Goal: Task Accomplishment & Management: Manage account settings

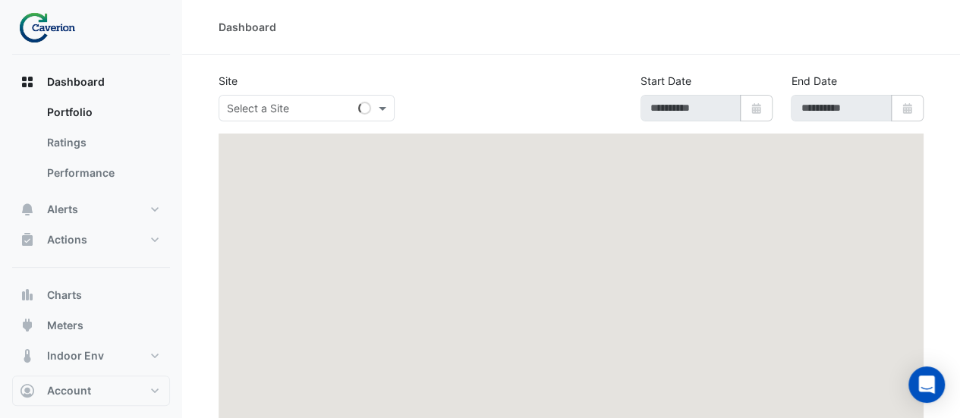
type input "**********"
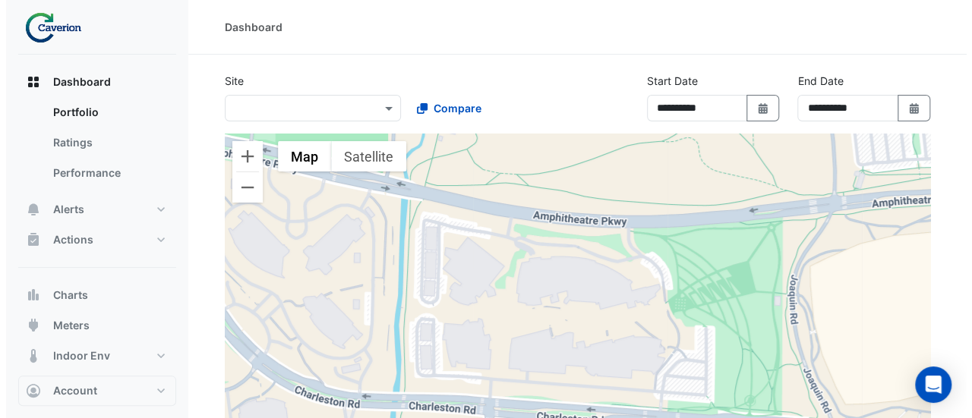
scroll to position [128, 0]
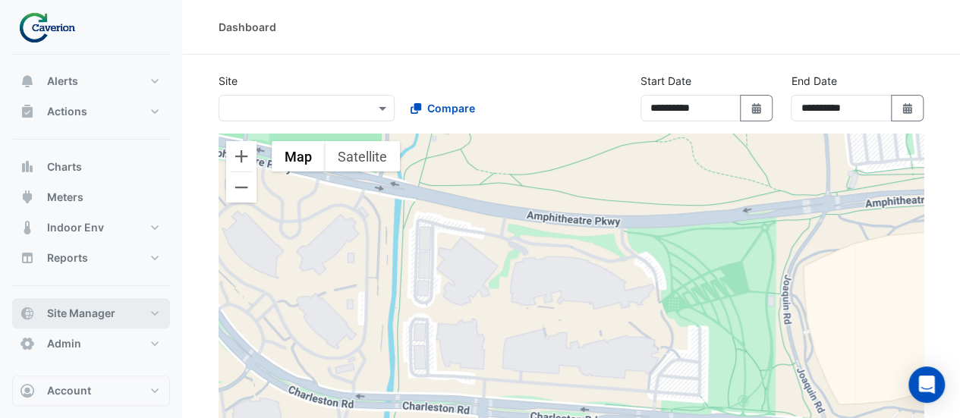
click at [115, 317] on button "Site Manager" at bounding box center [91, 313] width 158 height 30
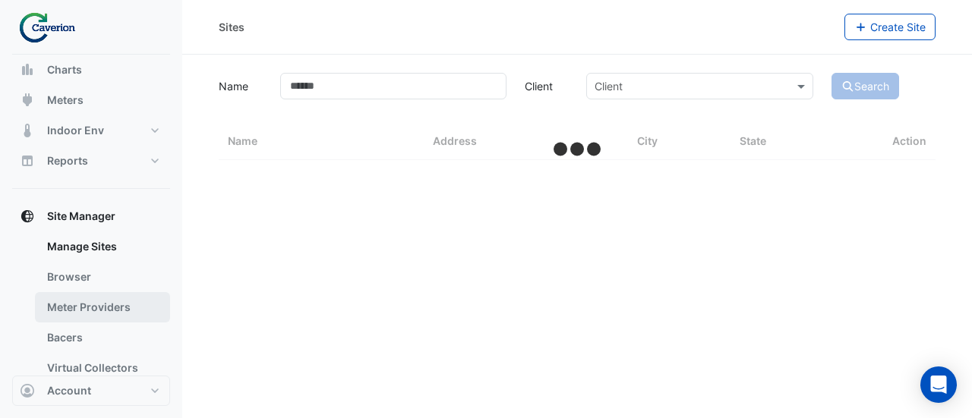
scroll to position [118, 0]
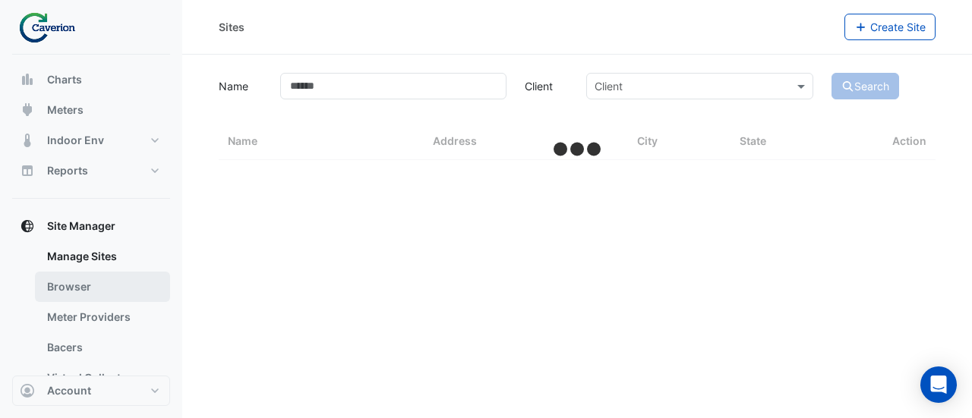
select select "***"
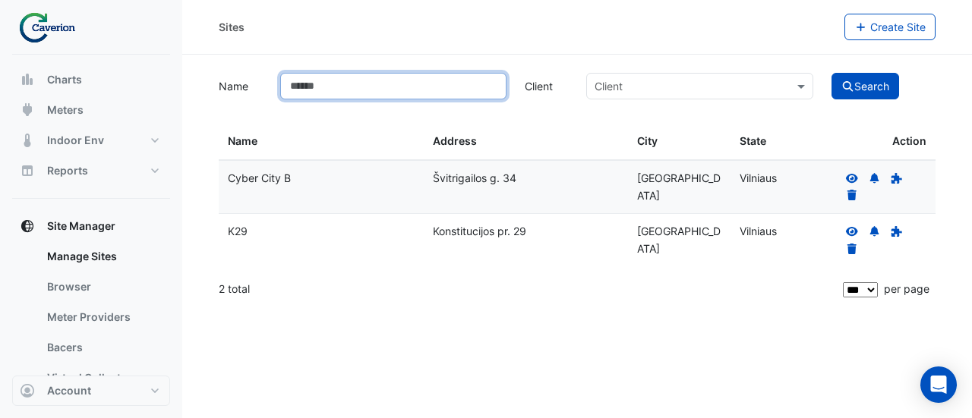
click at [387, 80] on input "Name" at bounding box center [393, 86] width 227 height 27
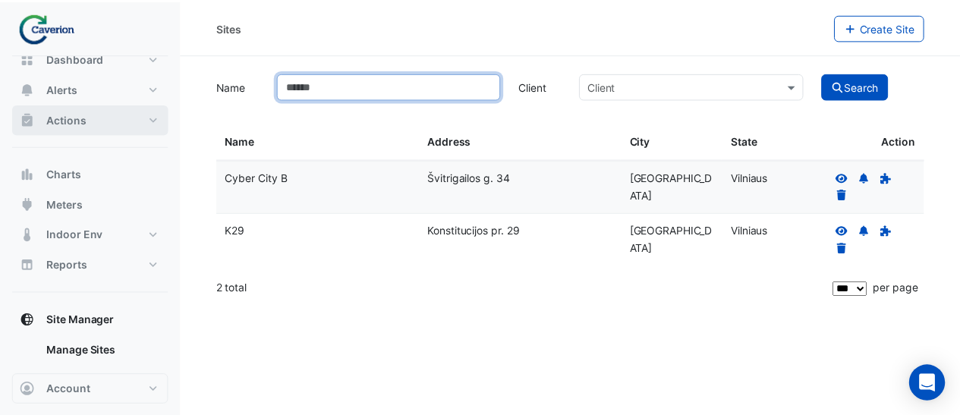
scroll to position [0, 0]
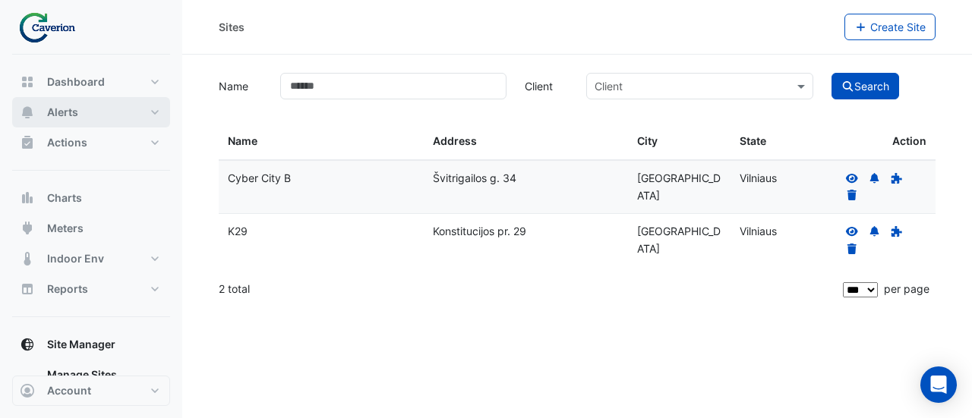
click at [99, 106] on button "Alerts" at bounding box center [91, 112] width 158 height 30
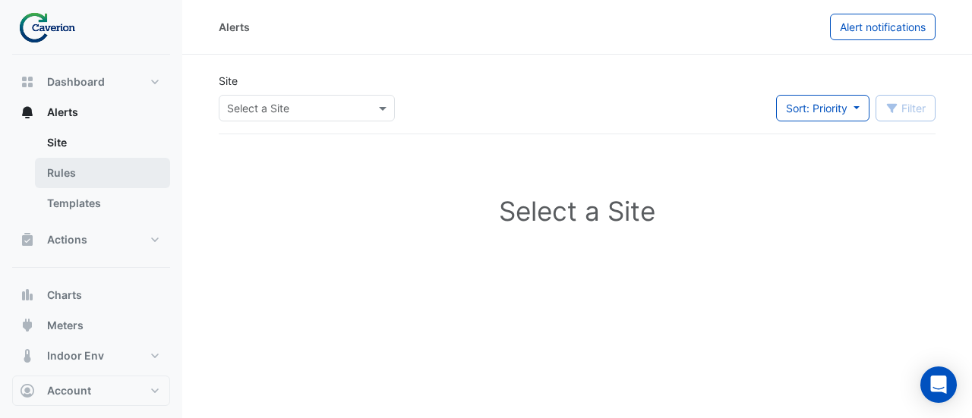
click at [80, 162] on link "Rules" at bounding box center [102, 173] width 135 height 30
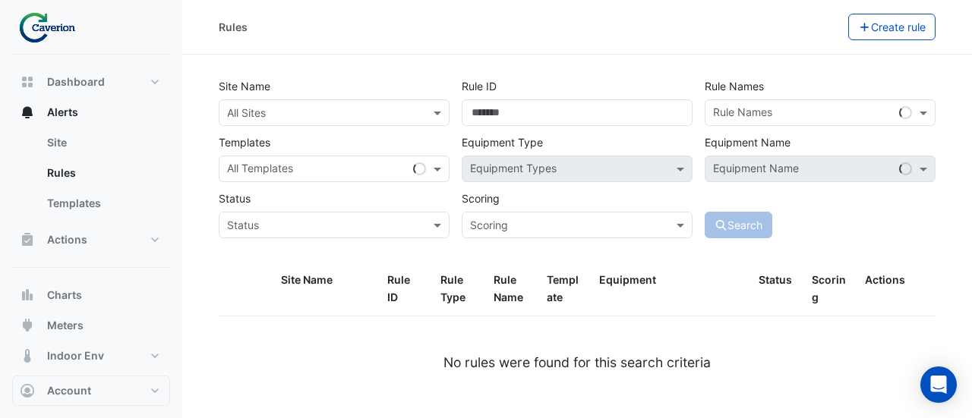
click at [370, 110] on input "text" at bounding box center [319, 114] width 184 height 16
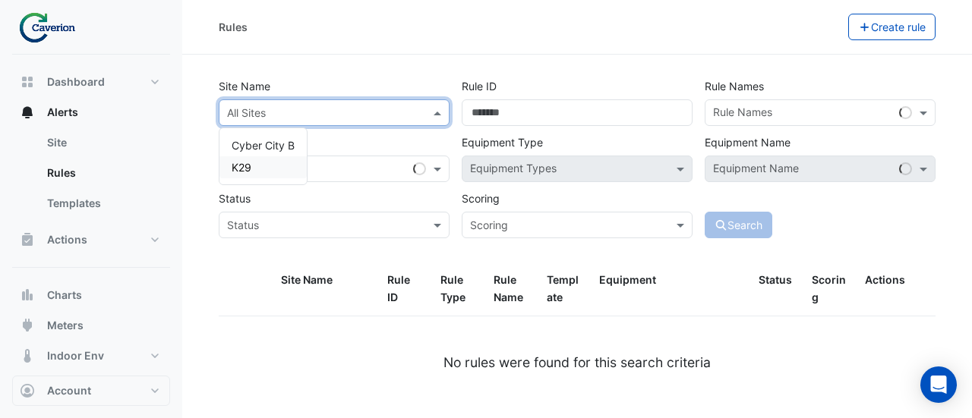
click at [239, 161] on span "K29" at bounding box center [241, 167] width 20 height 13
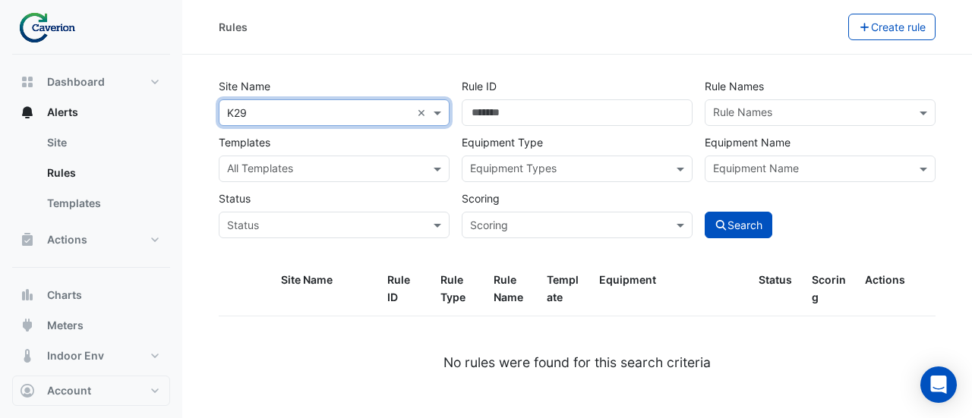
click at [795, 108] on input "text" at bounding box center [811, 114] width 197 height 16
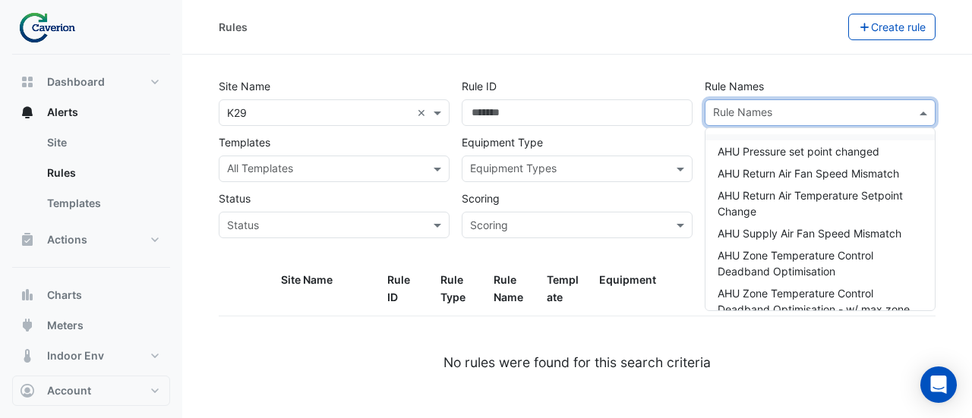
click at [364, 178] on div at bounding box center [324, 171] width 199 height 20
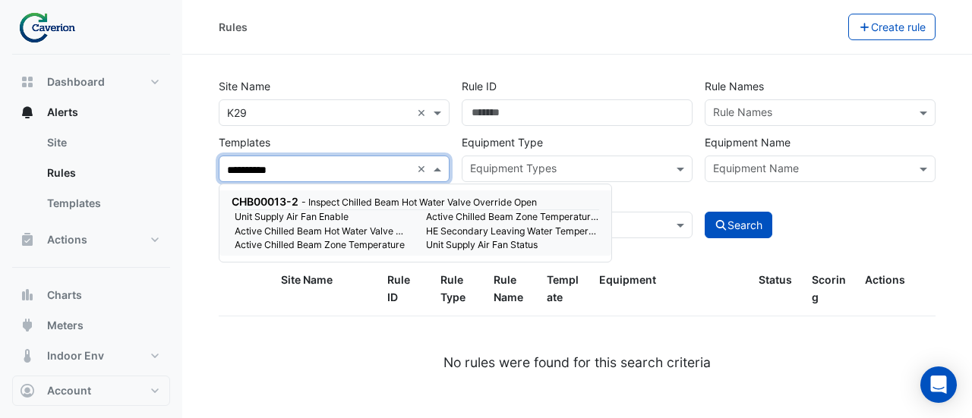
click at [366, 235] on small "Active Chilled Beam Hot Water Valve Command" at bounding box center [320, 232] width 191 height 14
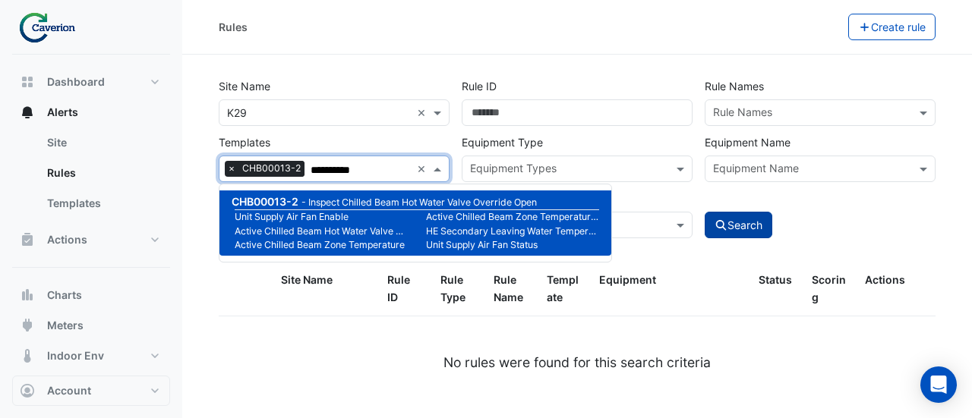
type input "**********"
click at [750, 230] on button "Search" at bounding box center [738, 225] width 68 height 27
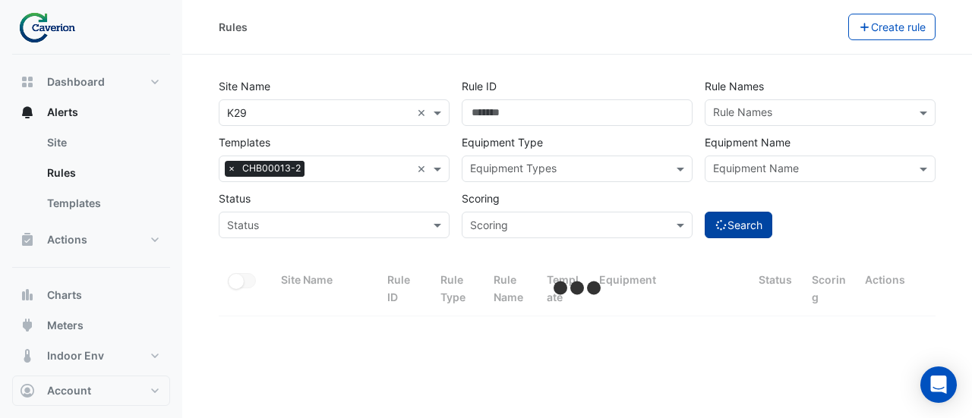
select select "***"
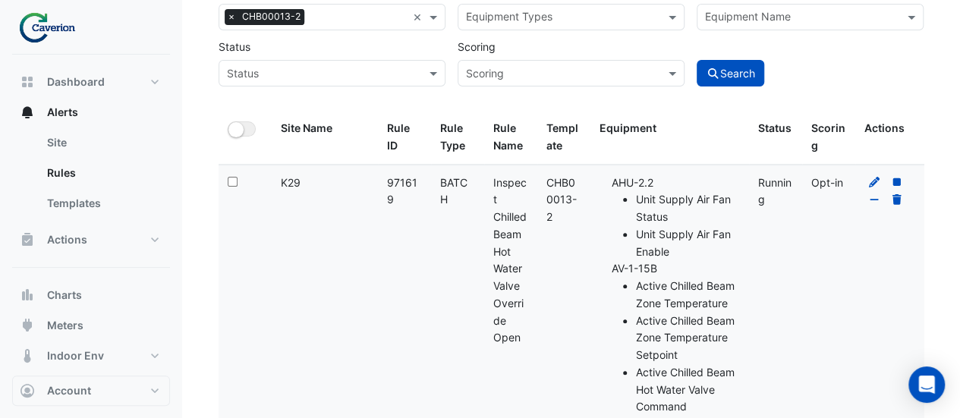
scroll to position [228, 0]
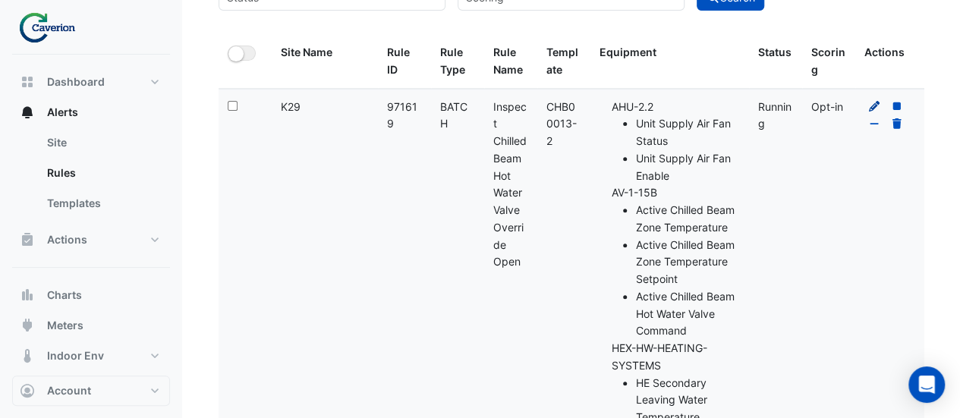
click at [873, 103] on icon at bounding box center [875, 106] width 14 height 11
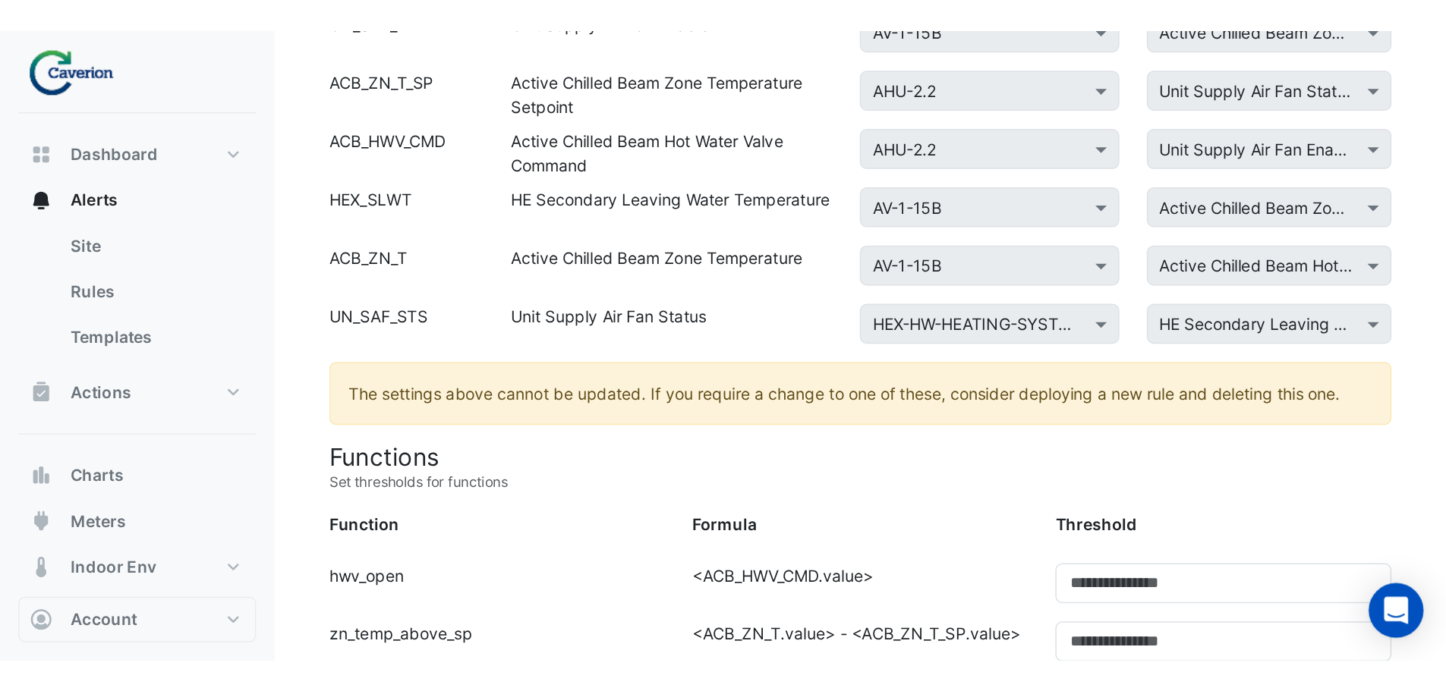
scroll to position [76, 0]
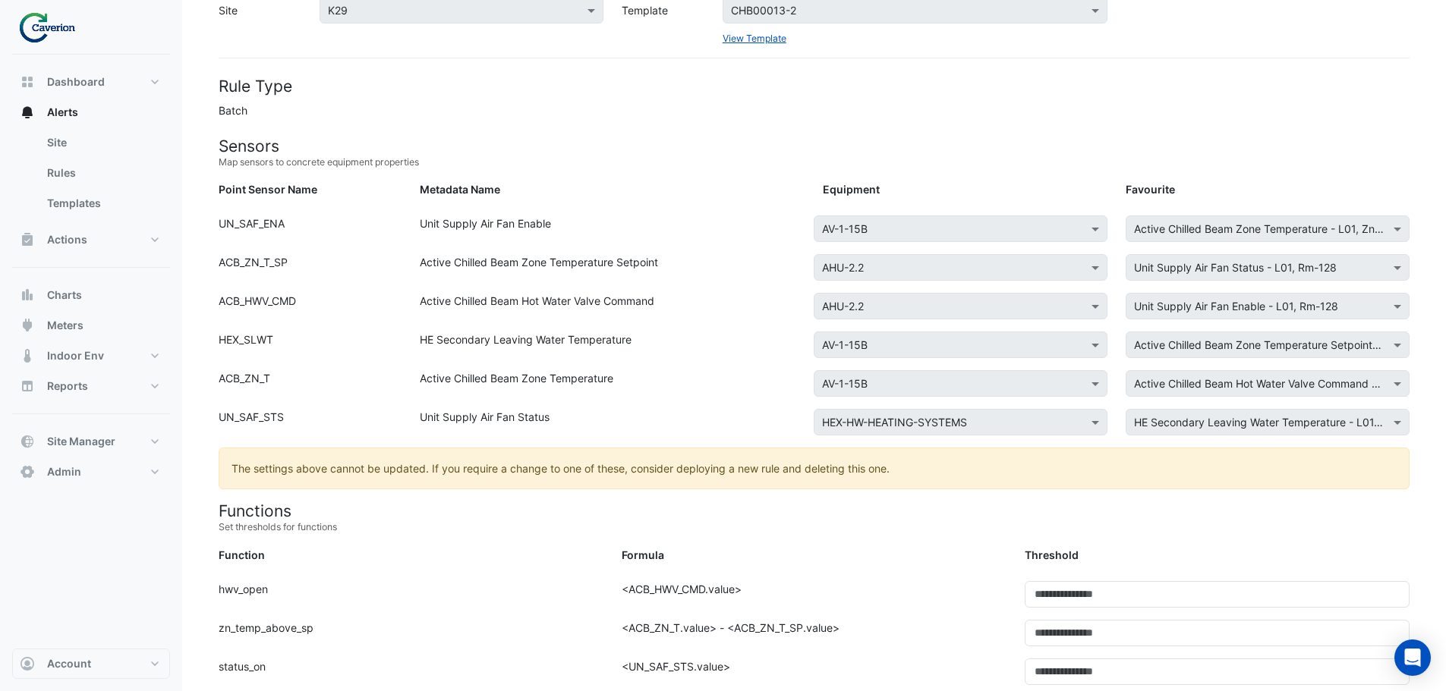
click at [739, 90] on h4 "Rule Type" at bounding box center [814, 86] width 1191 height 19
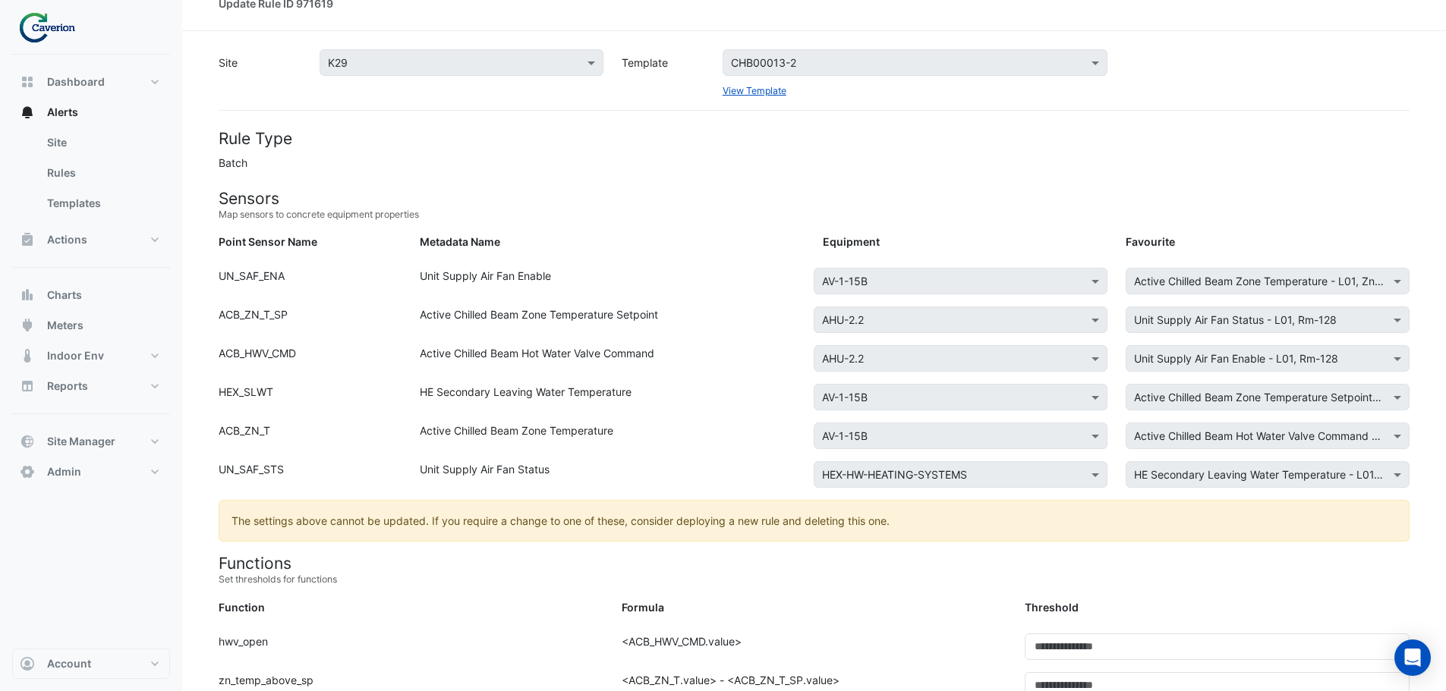
scroll to position [0, 0]
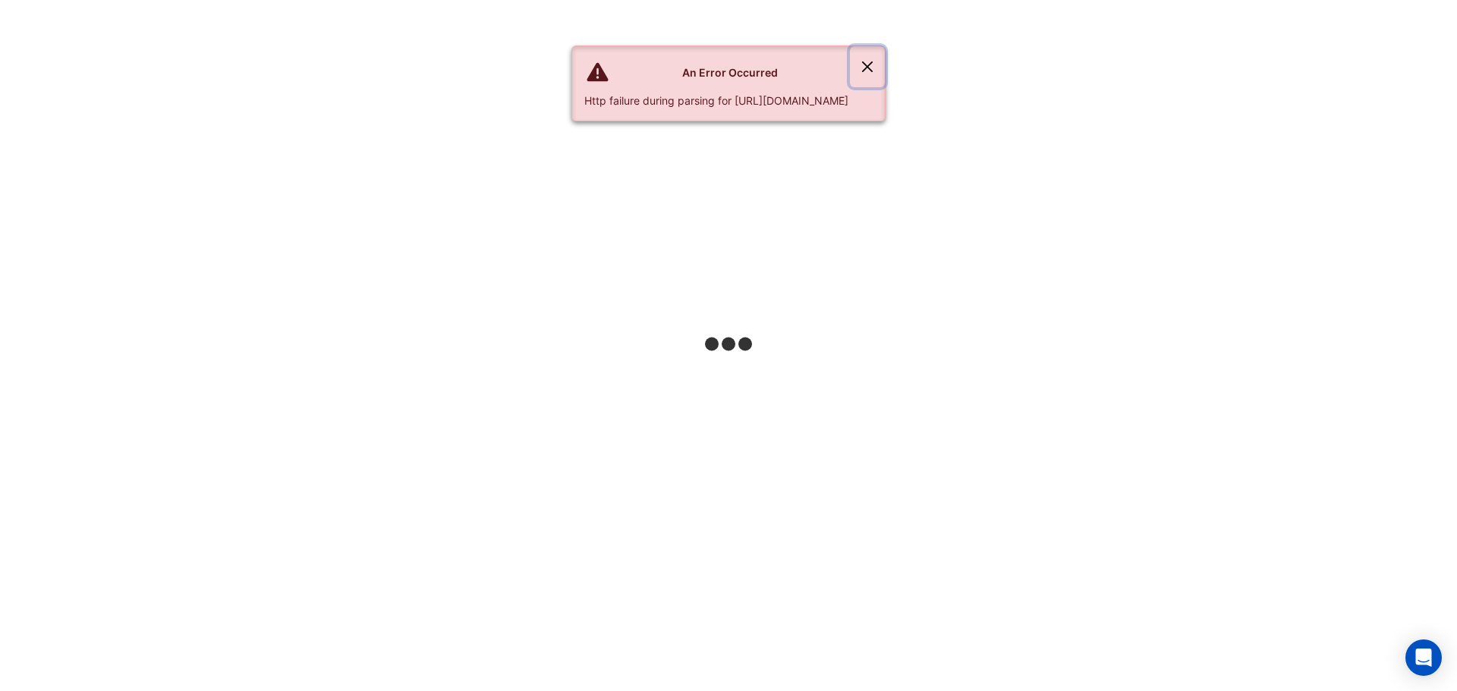
click at [885, 65] on button "Close" at bounding box center [867, 66] width 35 height 41
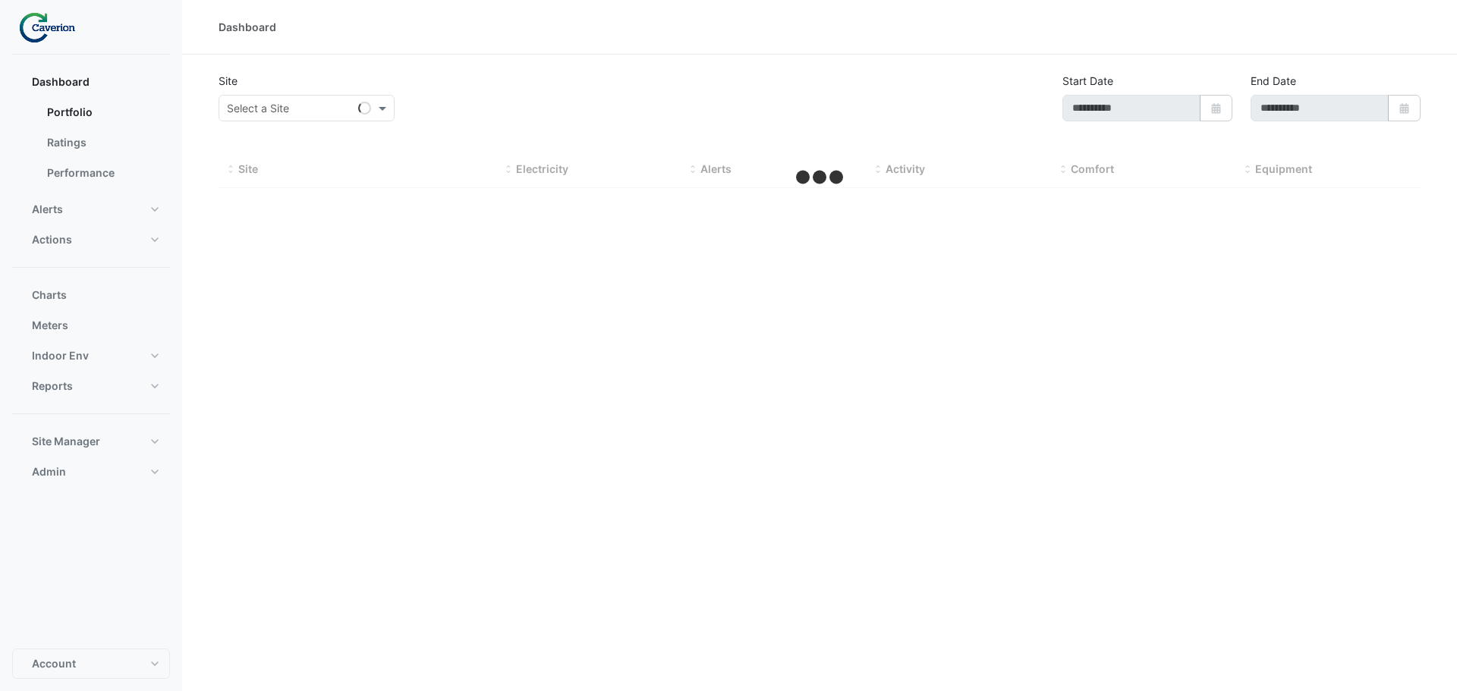
type input "**********"
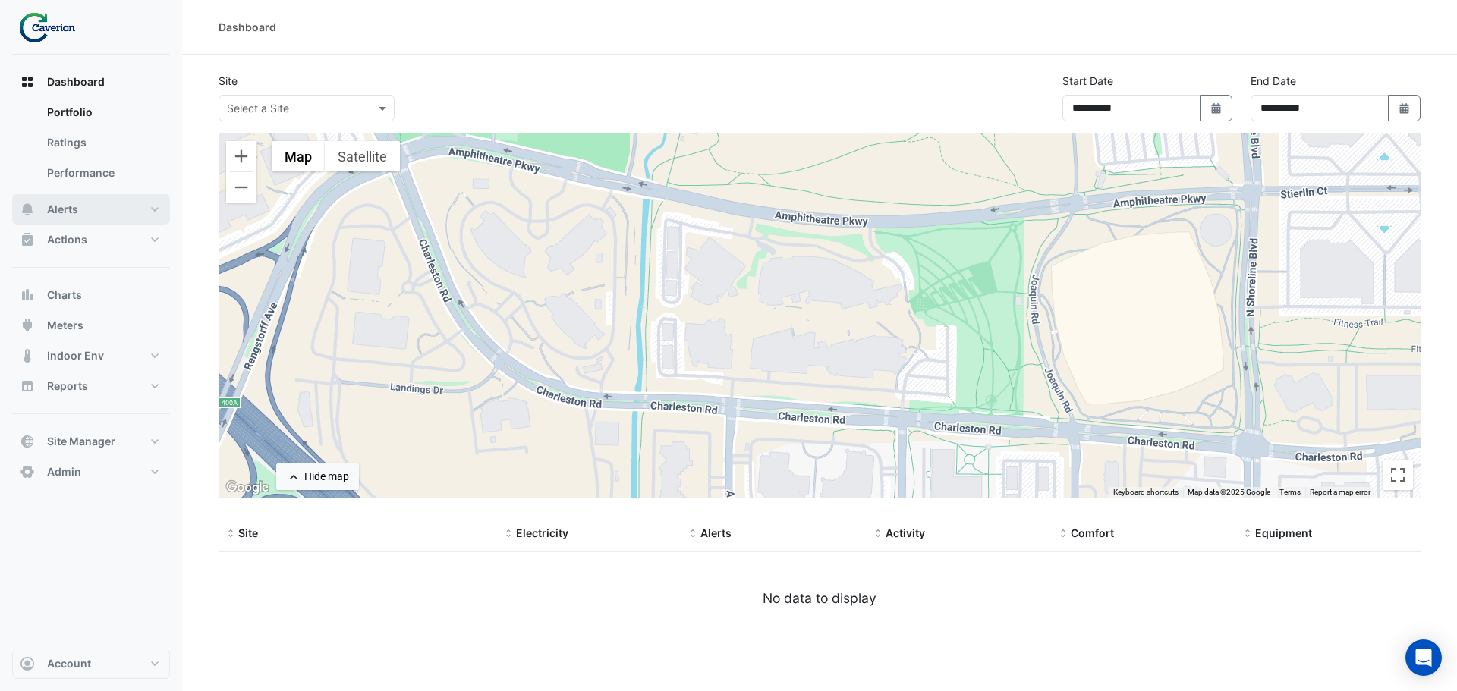
click at [110, 202] on button "Alerts" at bounding box center [91, 209] width 158 height 30
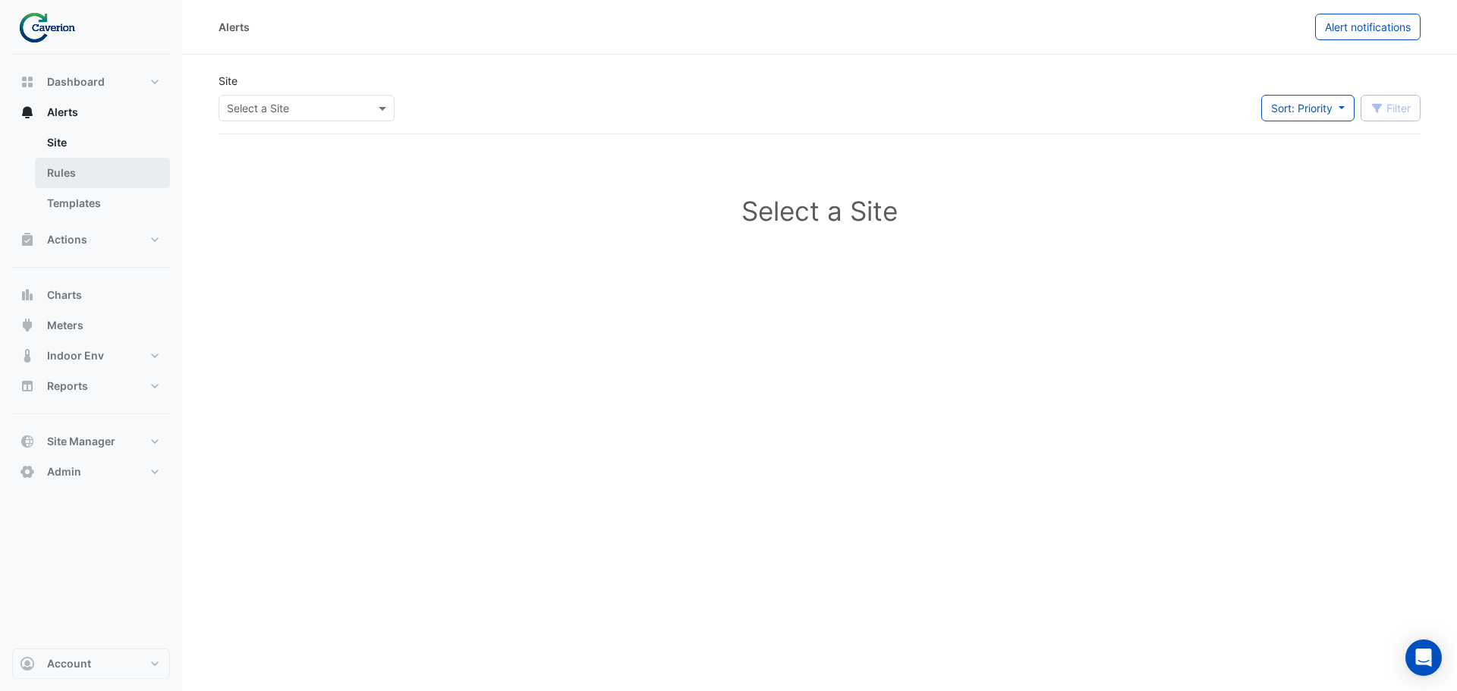
click at [82, 178] on link "Rules" at bounding box center [102, 173] width 135 height 30
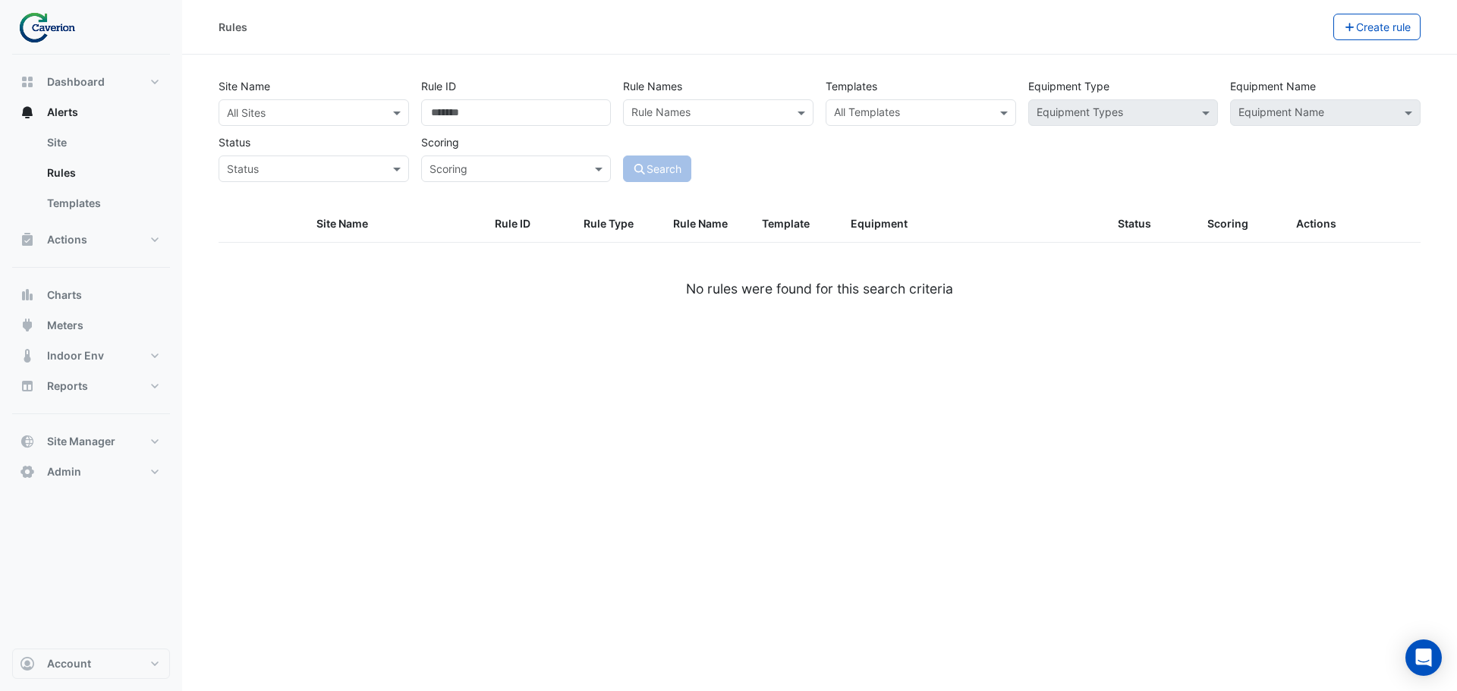
click at [266, 106] on input "text" at bounding box center [298, 114] width 143 height 16
click at [257, 172] on div "K29" at bounding box center [262, 167] width 87 height 22
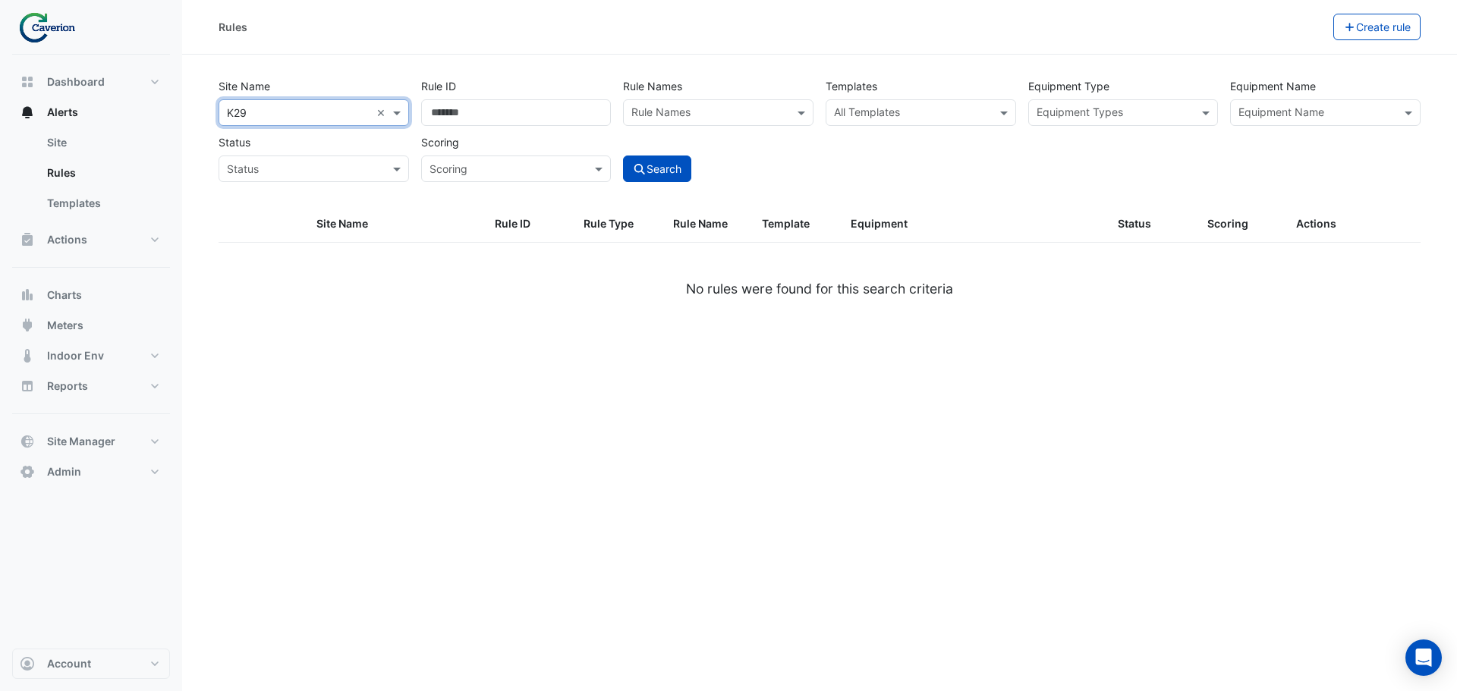
click at [757, 108] on input "text" at bounding box center [709, 114] width 156 height 16
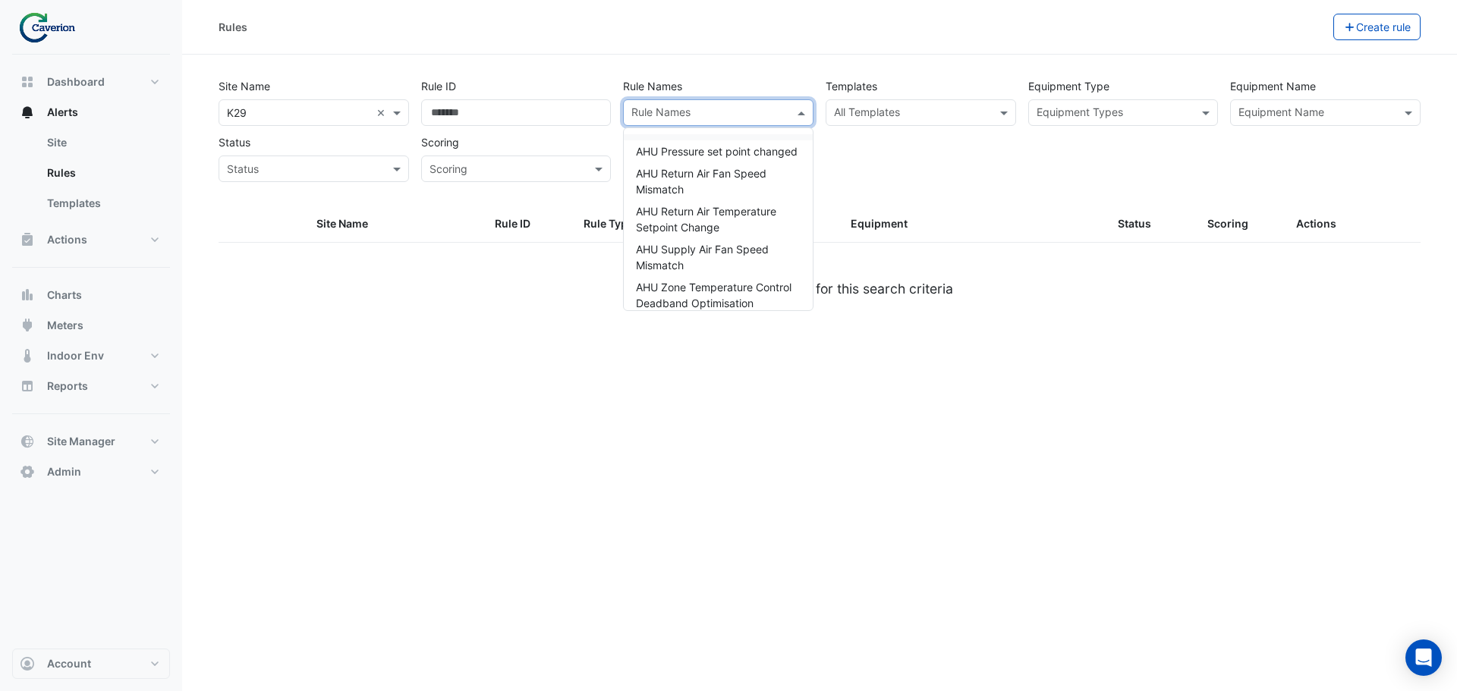
click at [893, 112] on input "text" at bounding box center [912, 114] width 156 height 16
click at [937, 110] on input "text" at bounding box center [912, 114] width 156 height 16
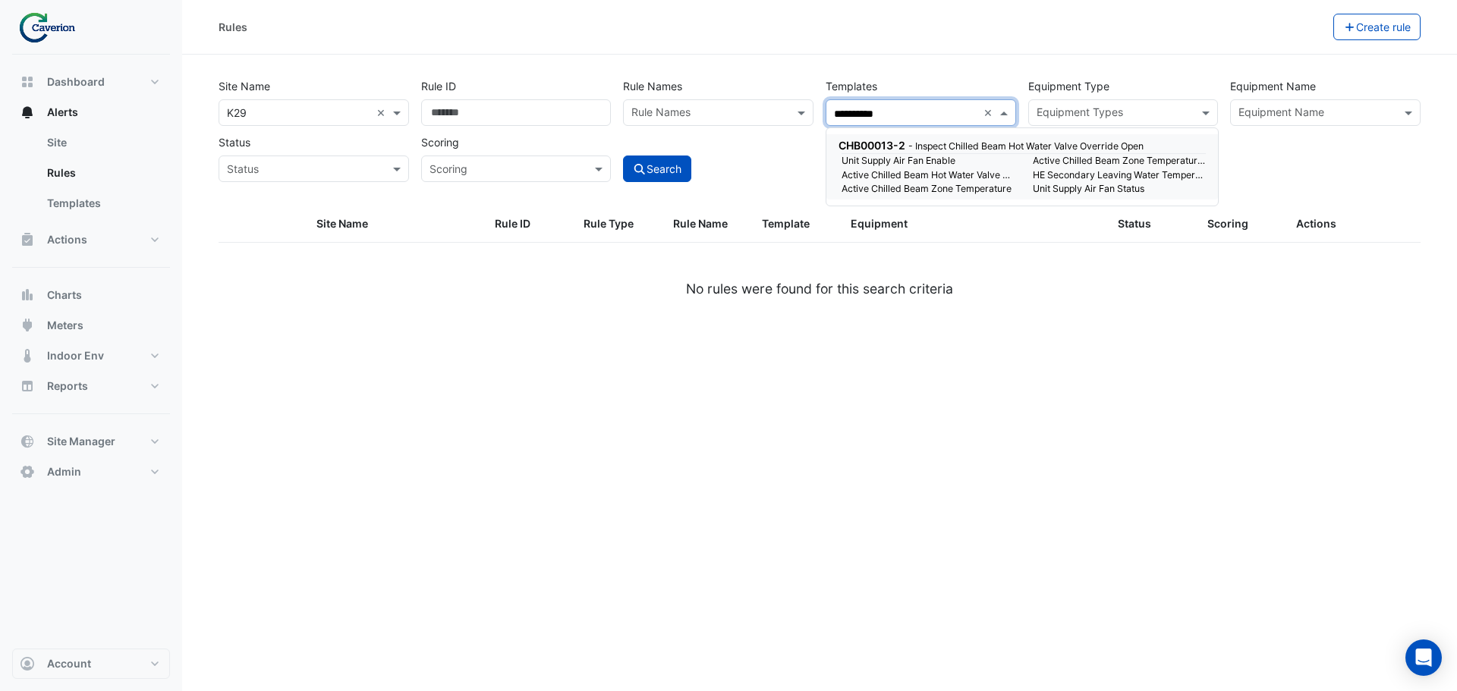
click at [921, 152] on div "CHB00013-2 - Inspect Chilled Beam Hot Water Valve Override Open" at bounding box center [1021, 145] width 364 height 16
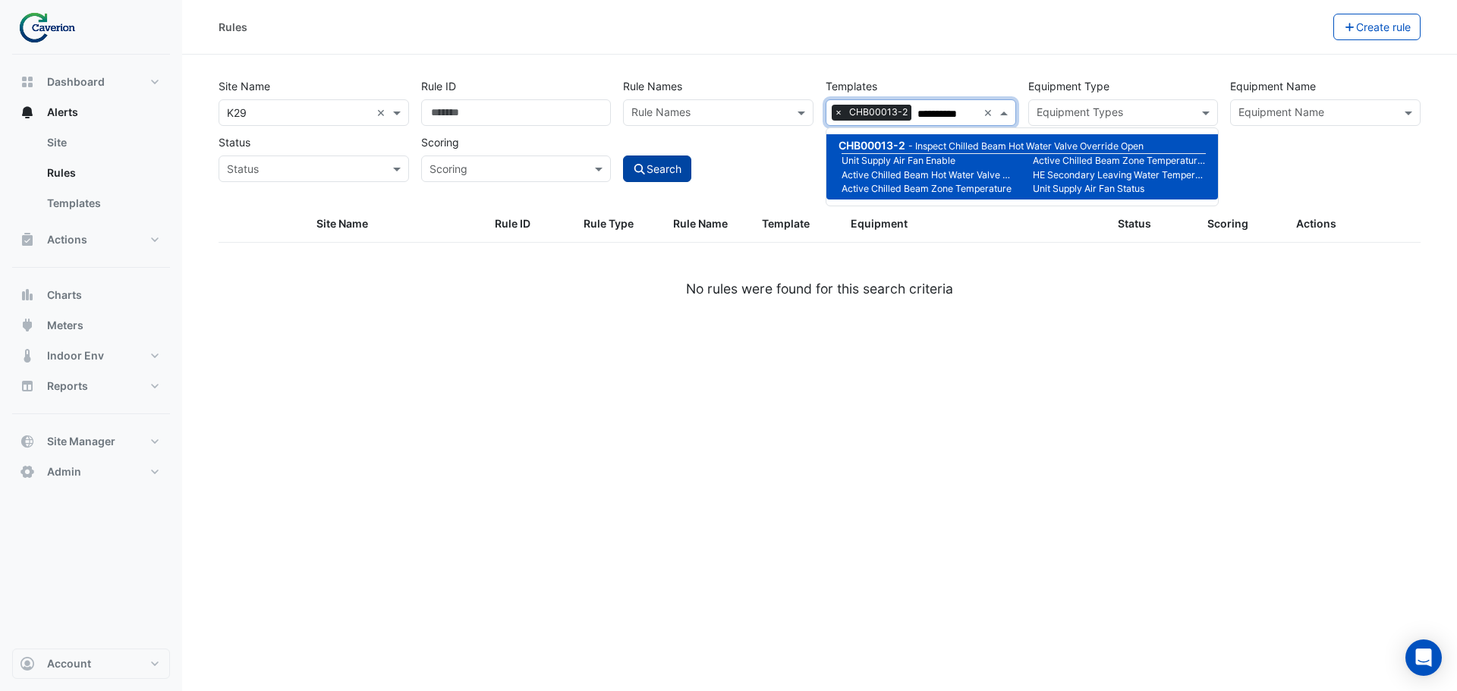
type input "**********"
click at [672, 171] on button "Search" at bounding box center [657, 169] width 68 height 27
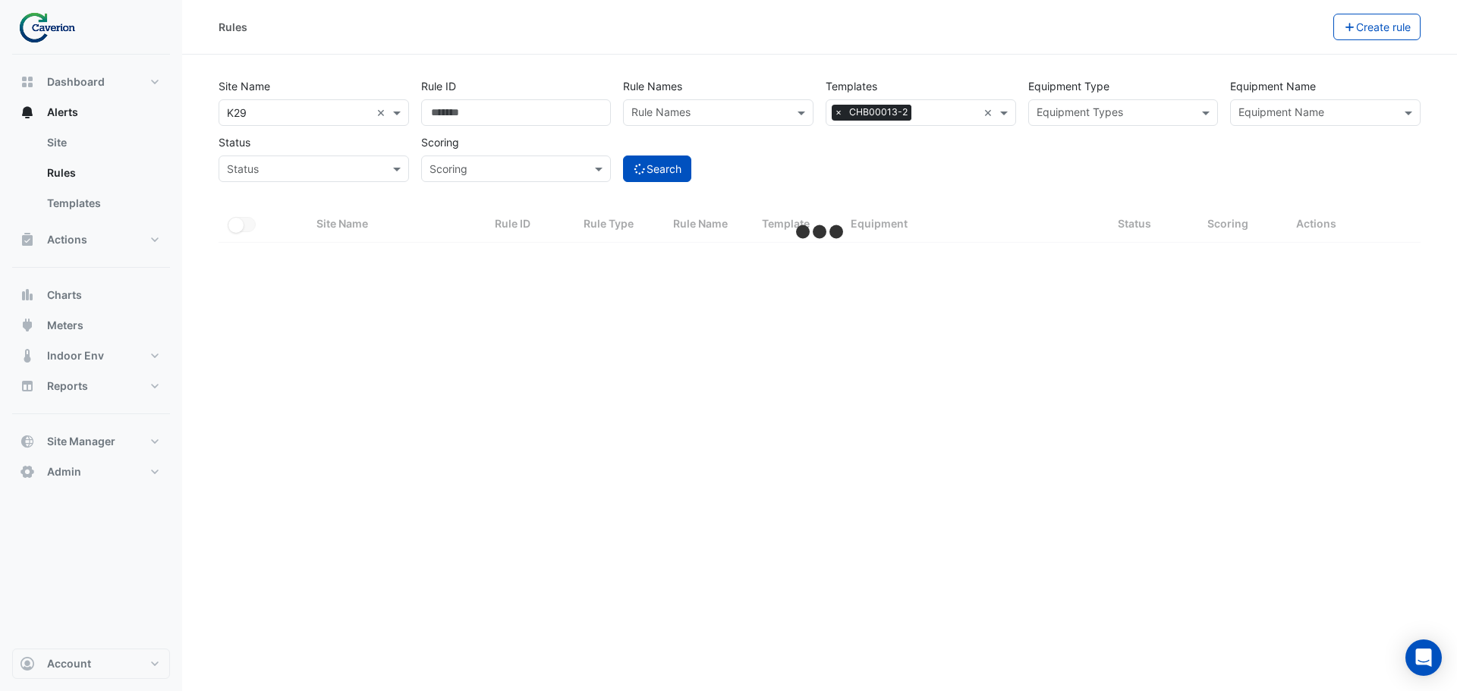
select select "***"
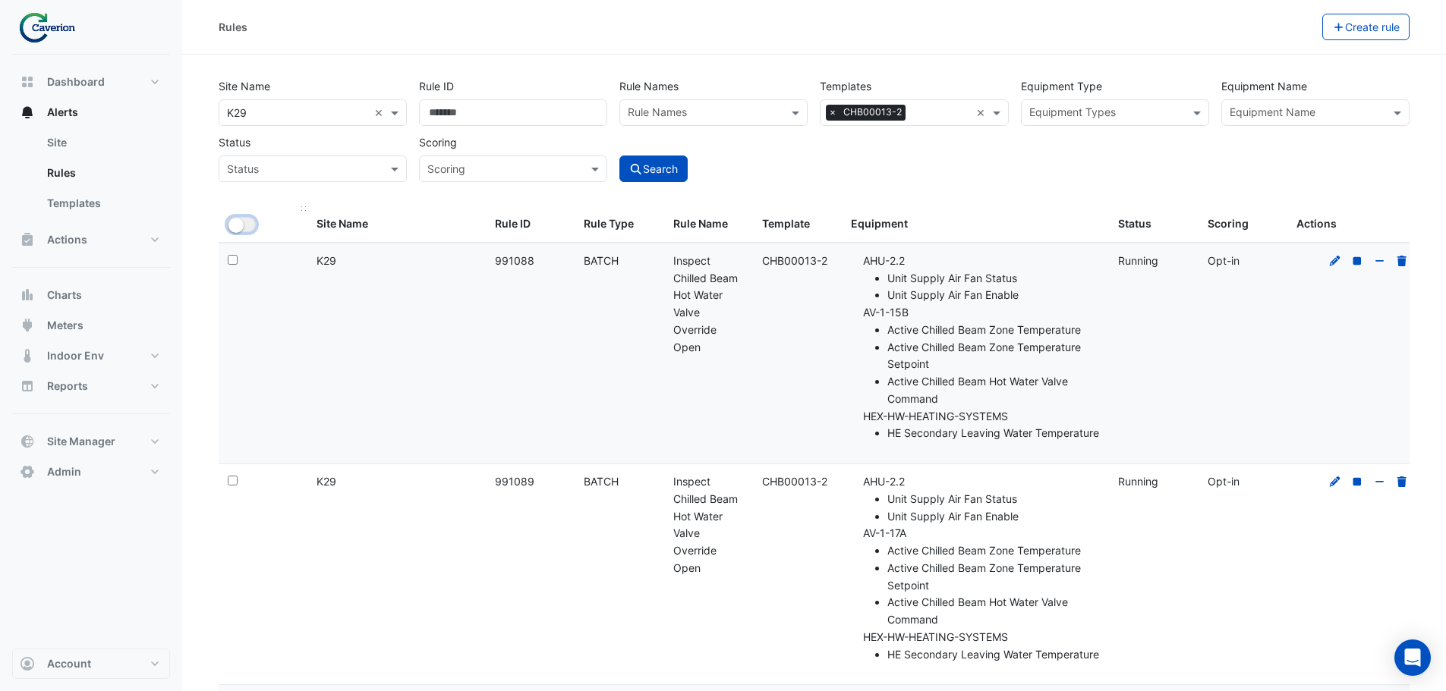
click at [240, 219] on small "button" at bounding box center [235, 225] width 15 height 15
click at [1269, 31] on button "Bulk Actions" at bounding box center [1275, 27] width 90 height 27
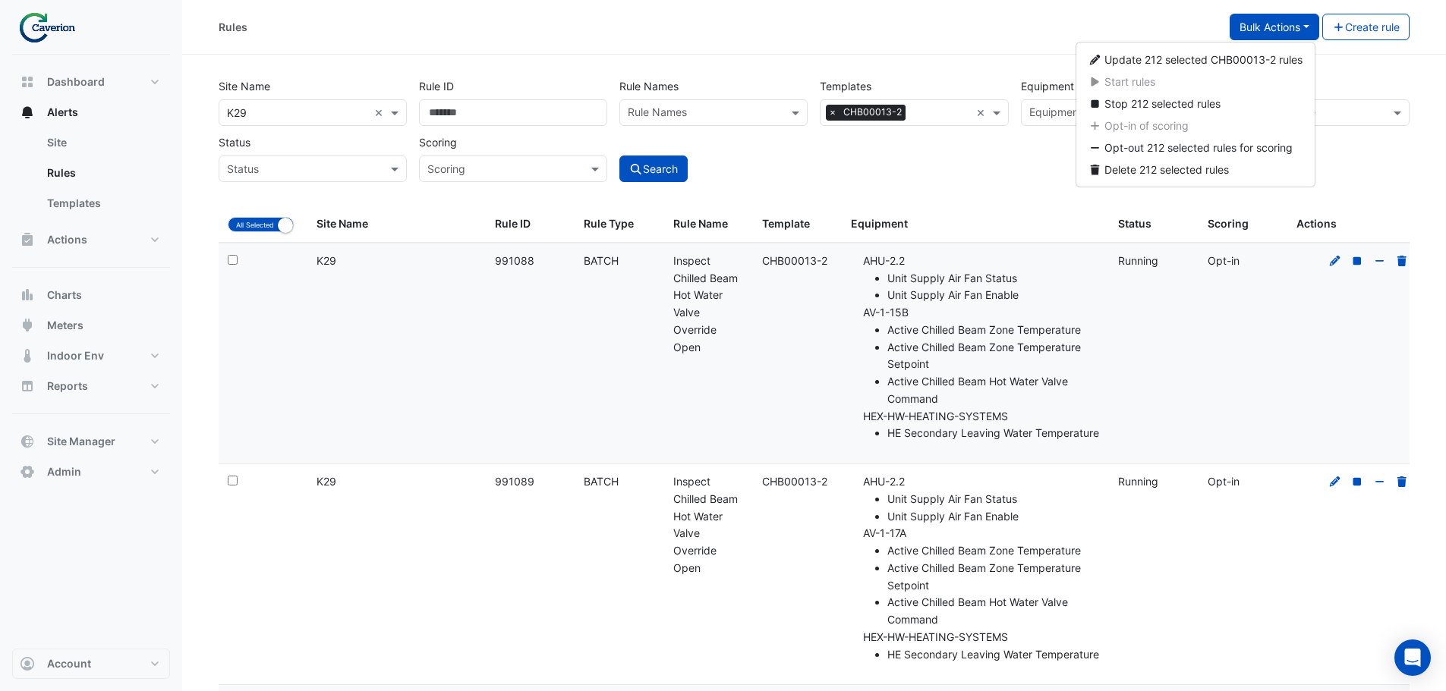
click at [954, 330] on li "Active Chilled Beam Zone Temperature" at bounding box center [993, 330] width 213 height 17
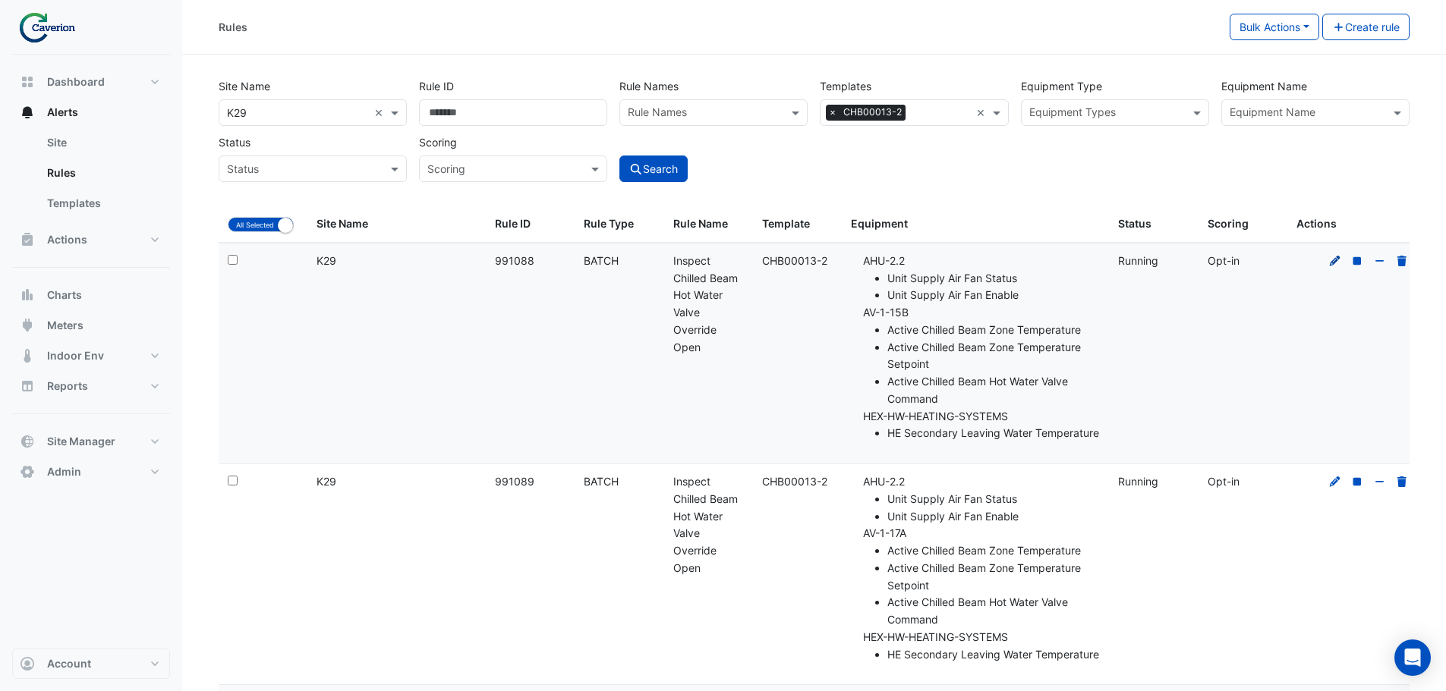
click at [1334, 263] on icon at bounding box center [1335, 260] width 11 height 11
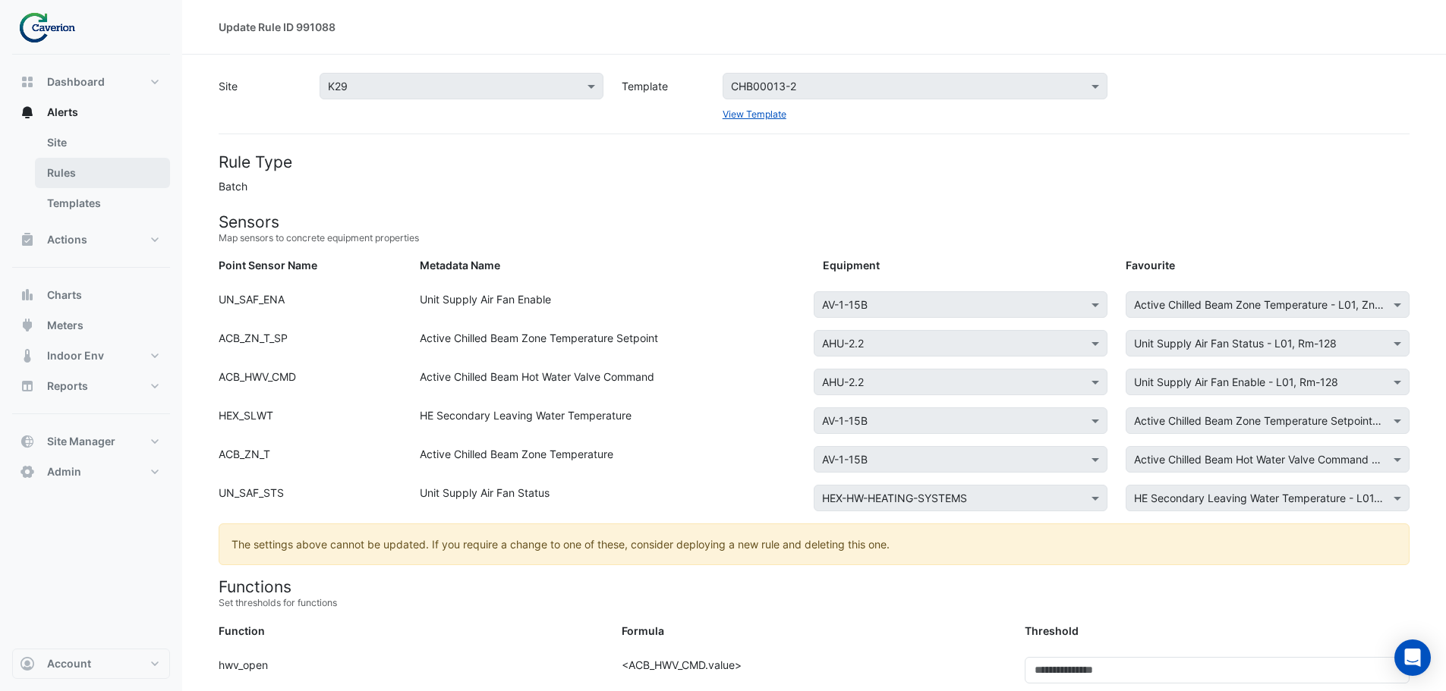
click at [72, 177] on link "Rules" at bounding box center [102, 173] width 135 height 30
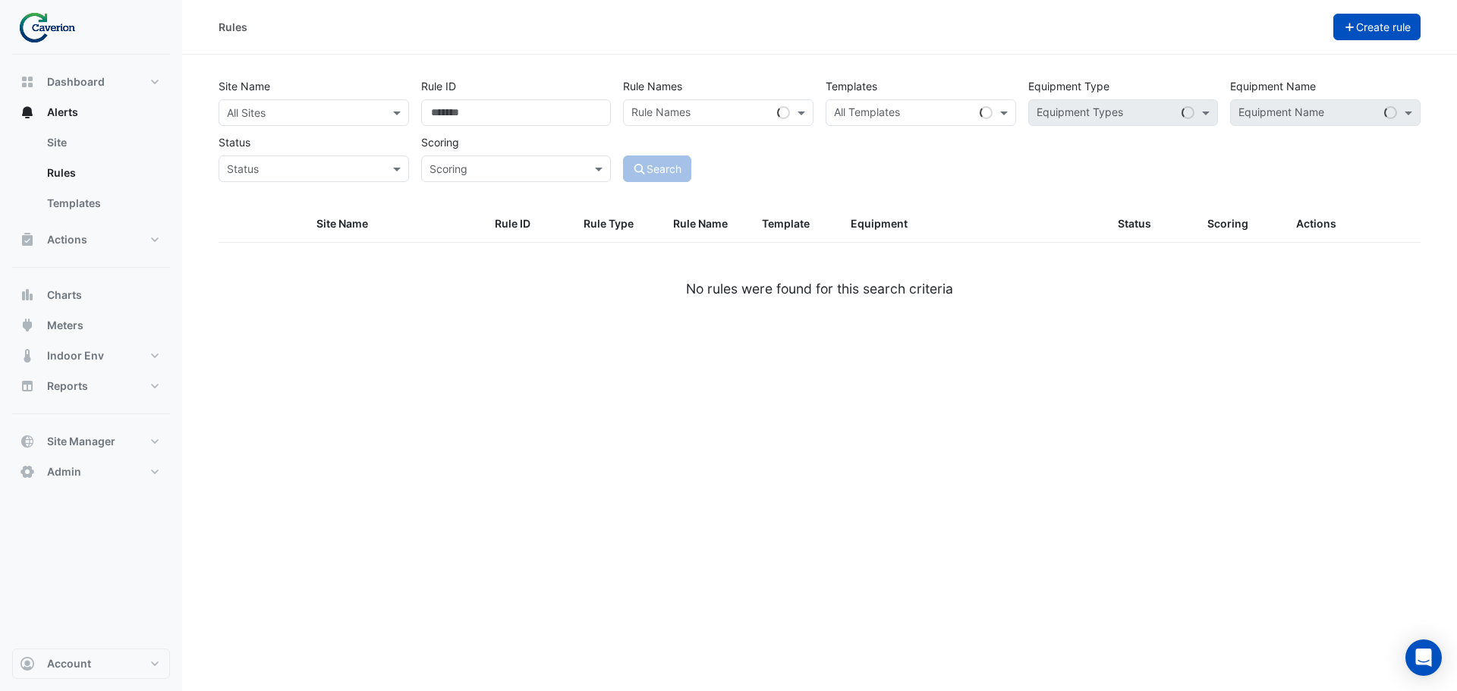
click at [1369, 33] on button "Create rule" at bounding box center [1378, 27] width 88 height 27
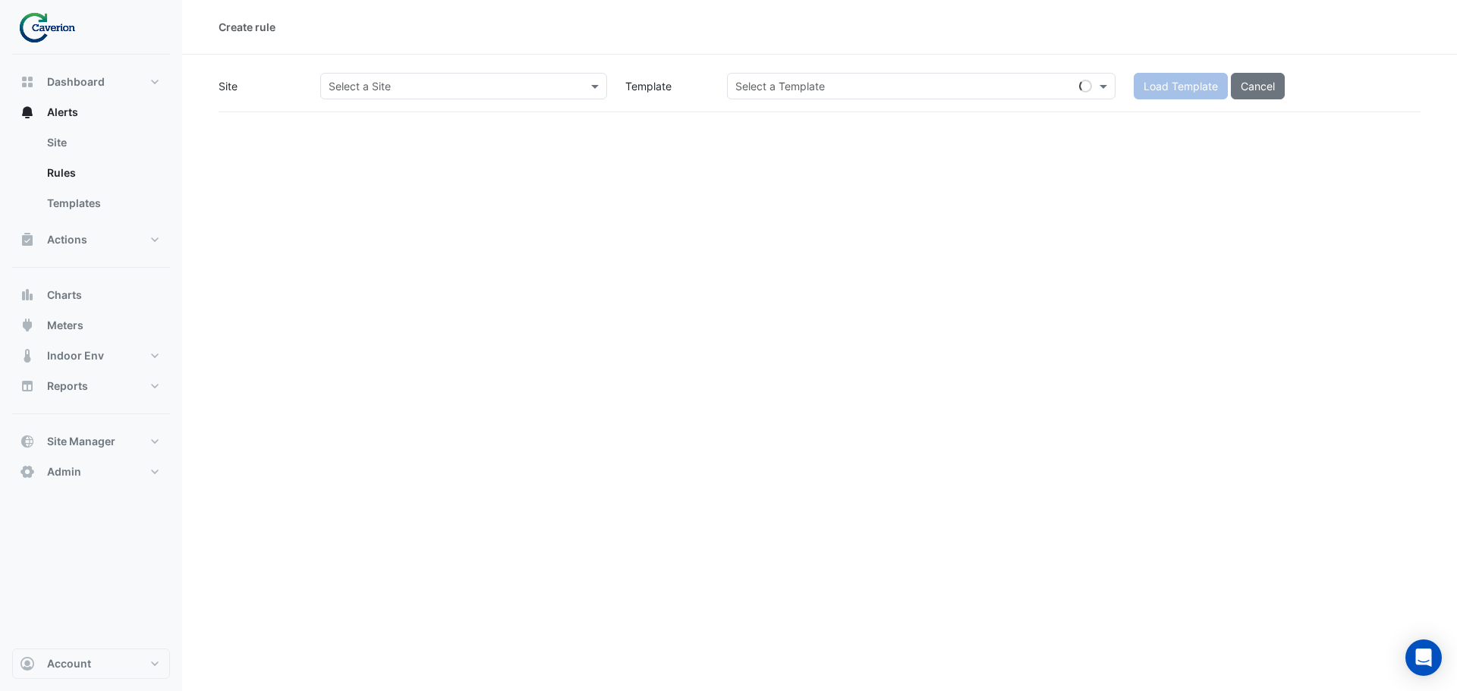
click at [386, 87] on input "text" at bounding box center [449, 87] width 240 height 16
click at [359, 139] on div "K29" at bounding box center [364, 141] width 87 height 22
click at [970, 93] on input "text" at bounding box center [906, 87] width 342 height 16
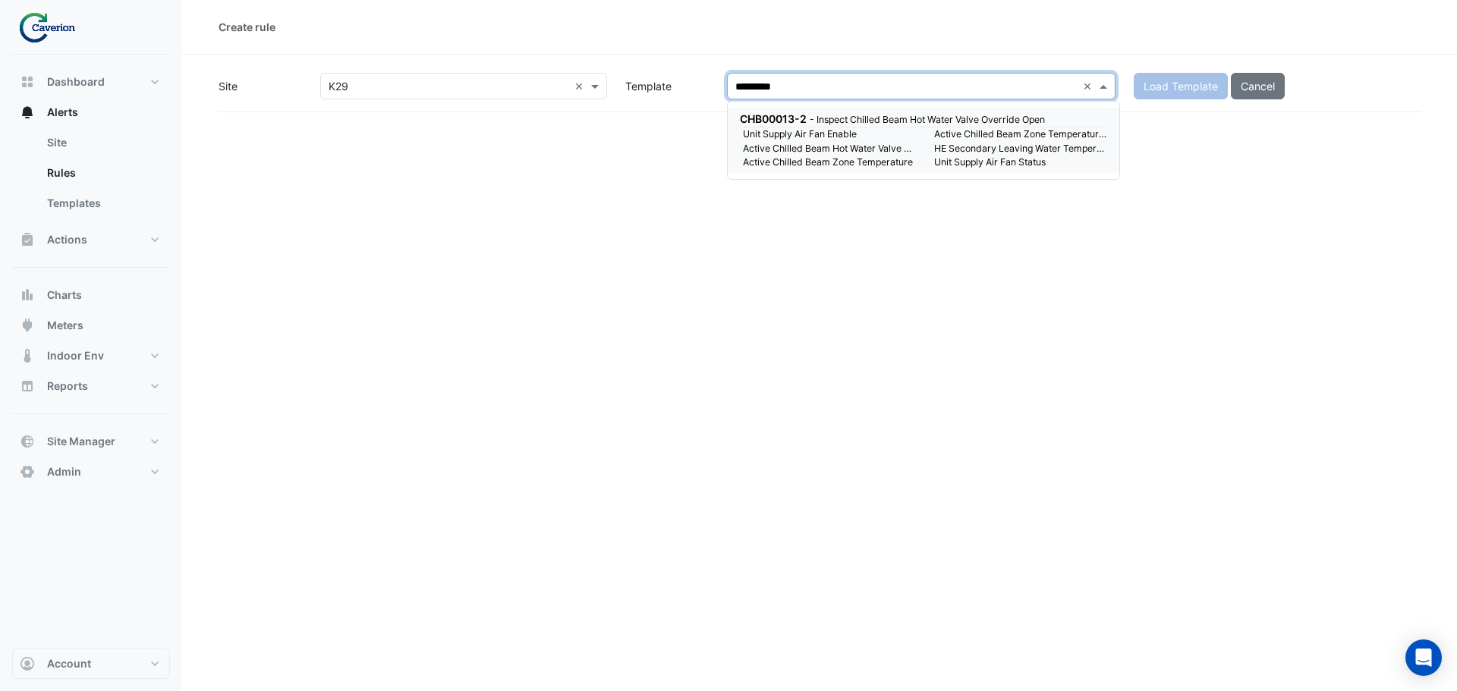
type input "**********"
click at [973, 151] on small "HE Secondary Leaving Water Temperature" at bounding box center [1020, 149] width 191 height 14
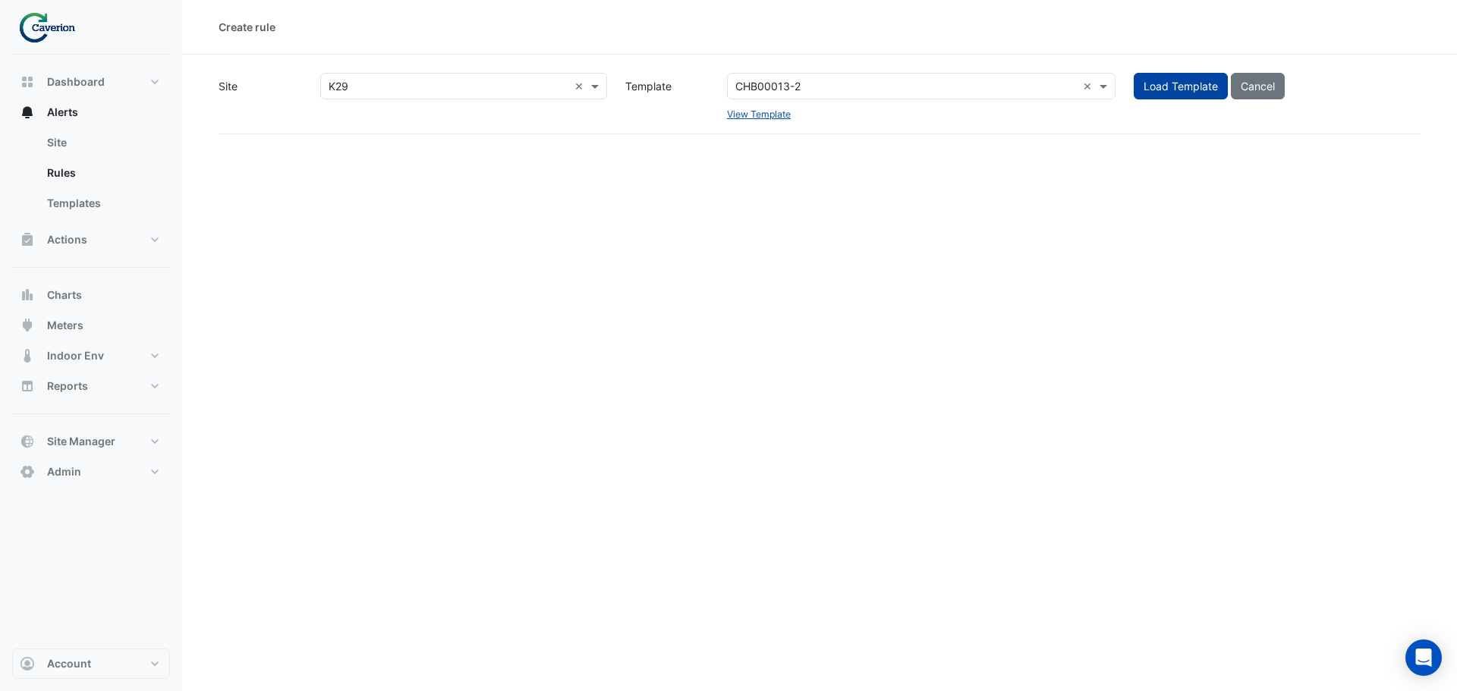
click at [1192, 86] on button "Load Template" at bounding box center [1181, 86] width 94 height 27
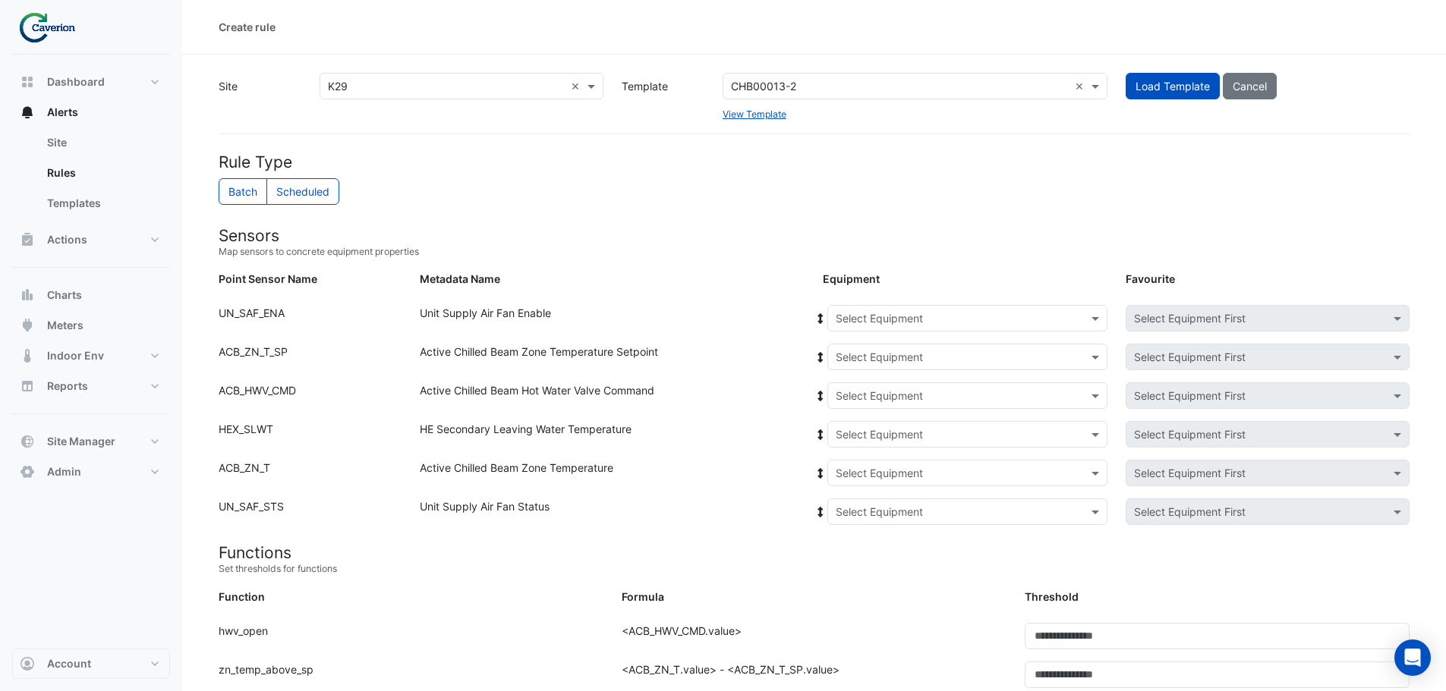
click at [993, 318] on input "text" at bounding box center [952, 319] width 233 height 16
click at [871, 343] on div "AHU-1.1" at bounding box center [862, 351] width 68 height 22
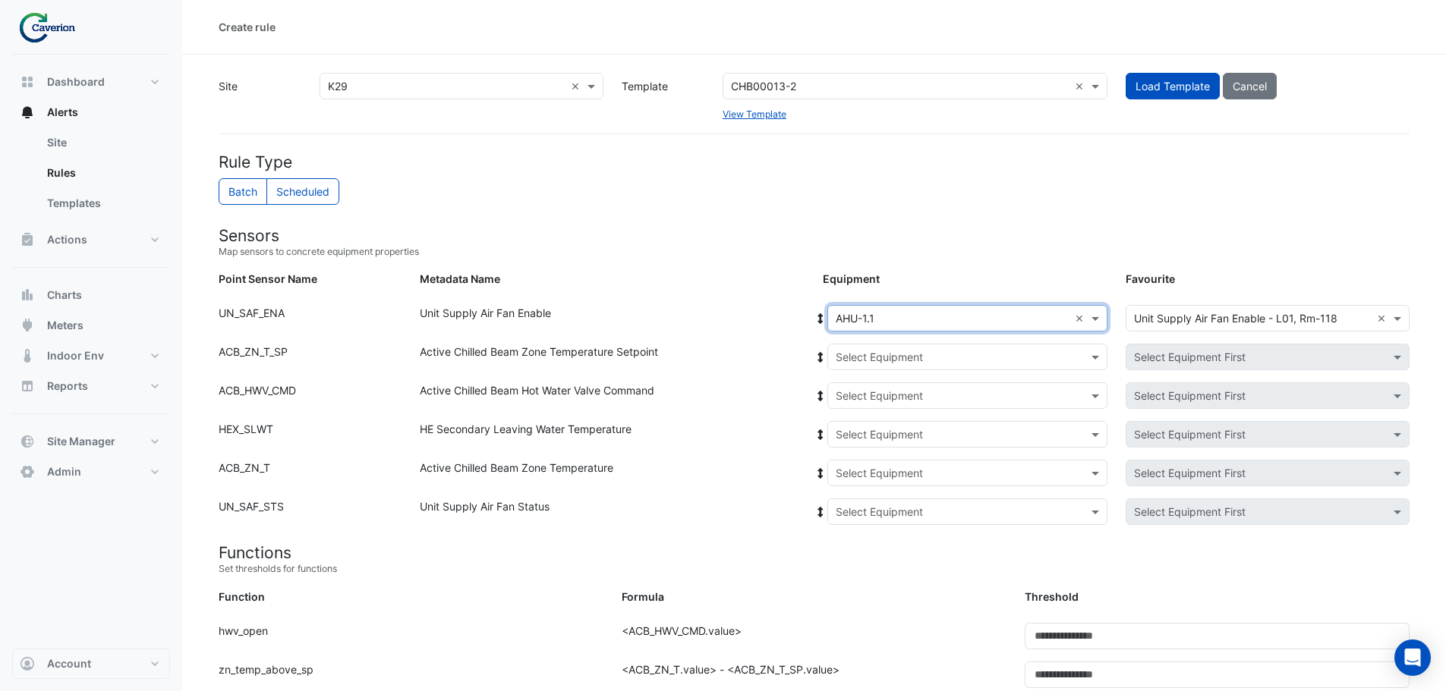
click at [814, 317] on icon at bounding box center [821, 318] width 14 height 11
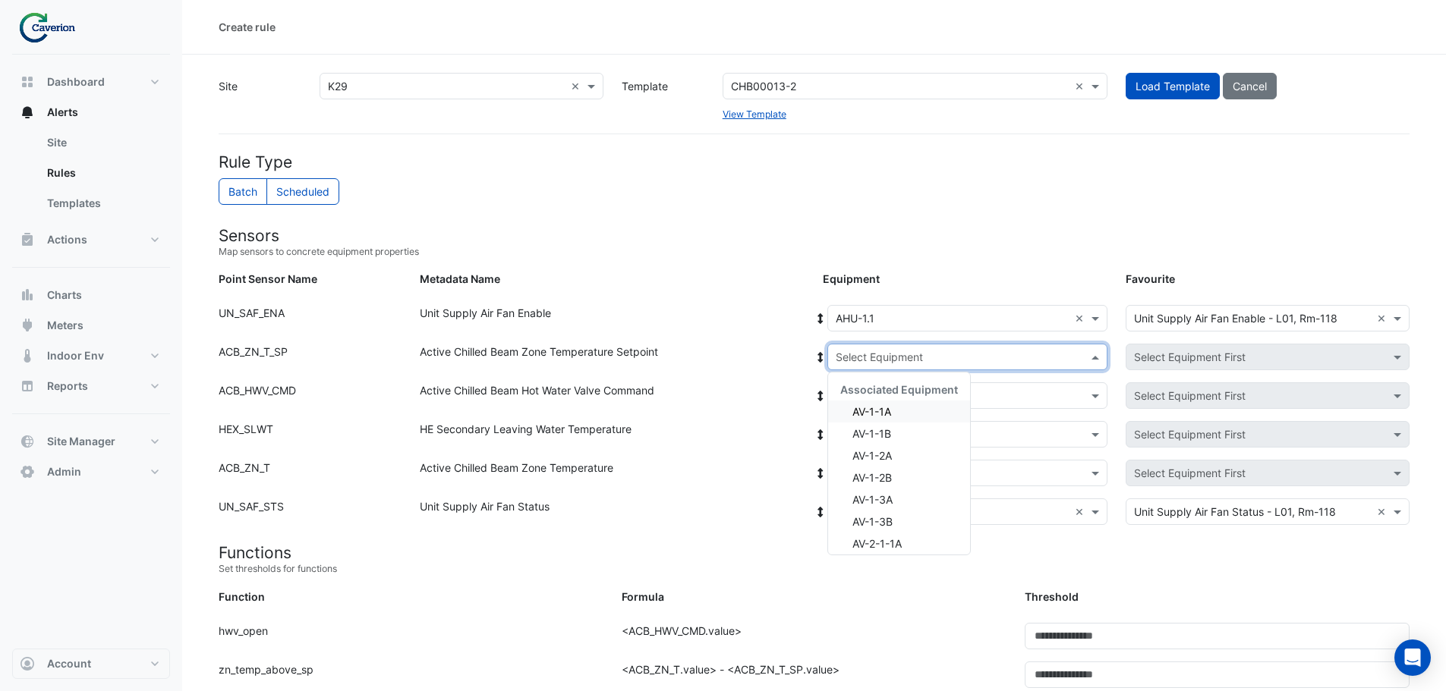
click at [875, 357] on input "text" at bounding box center [952, 358] width 233 height 16
click at [732, 376] on div "Active Chilled Beam Zone Temperature Setpoint" at bounding box center [612, 360] width 403 height 33
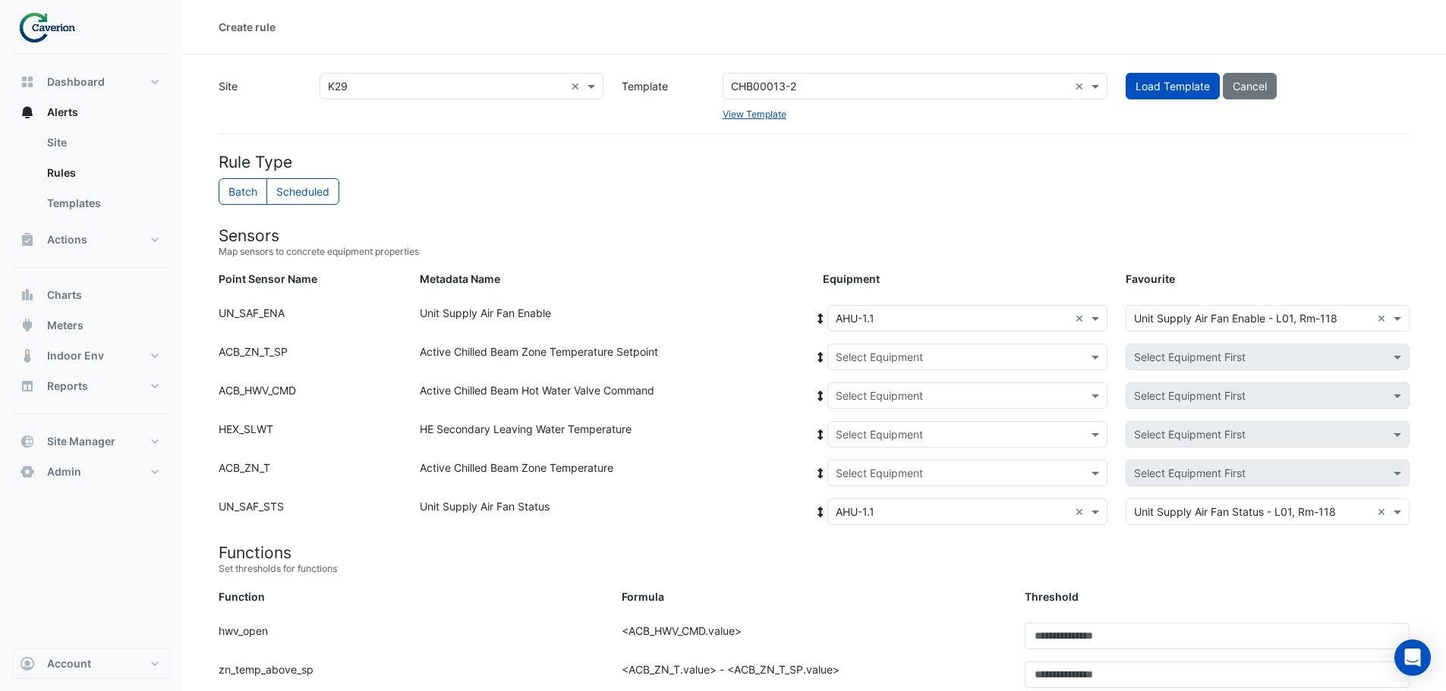
click at [927, 319] on input "text" at bounding box center [952, 319] width 233 height 16
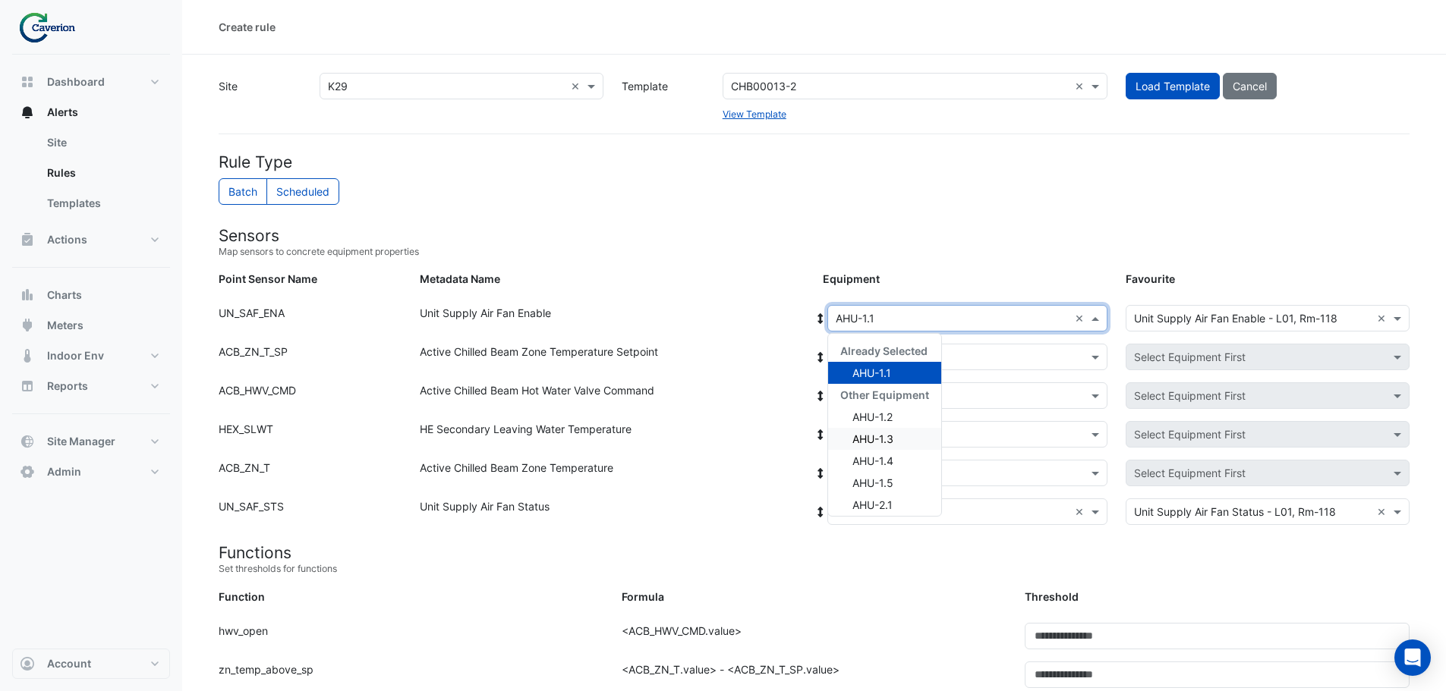
click at [723, 351] on div "Active Chilled Beam Zone Temperature Setpoint" at bounding box center [612, 360] width 403 height 33
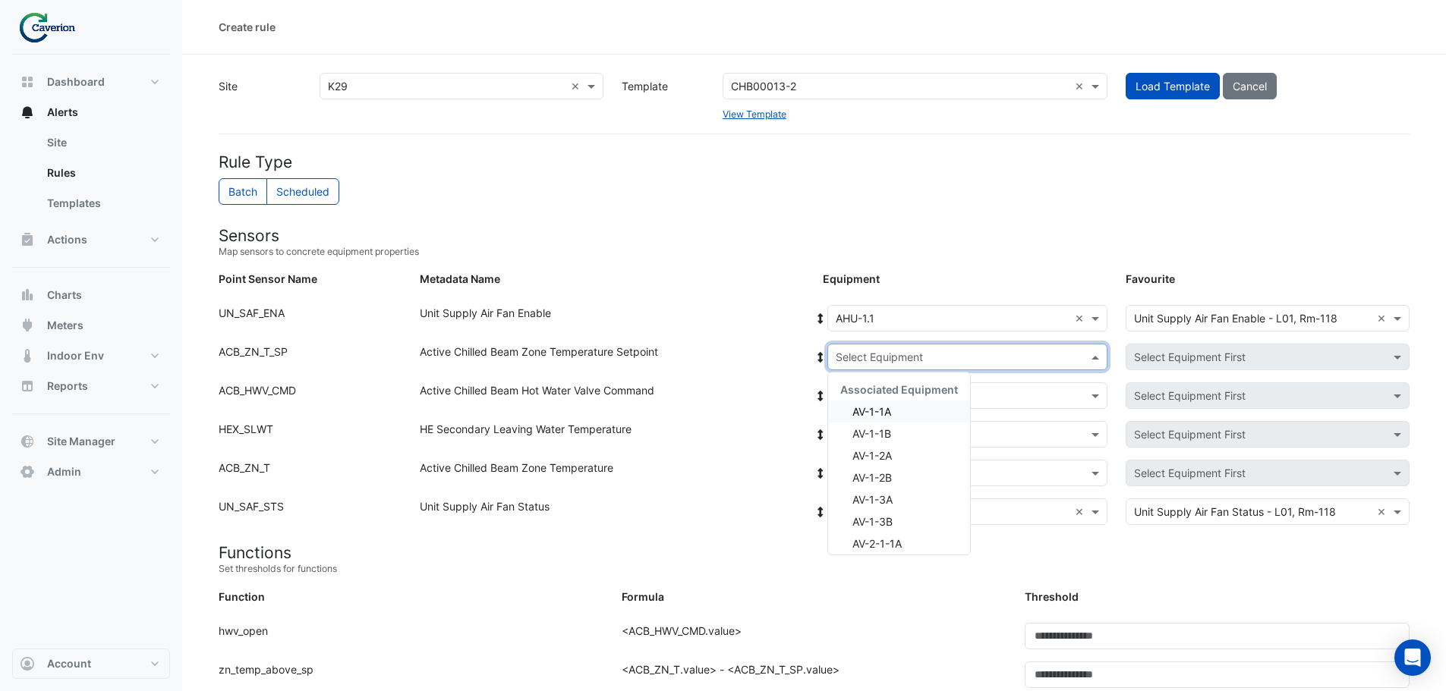
click at [903, 363] on input "text" at bounding box center [952, 358] width 233 height 16
click at [894, 414] on div "AV-1-1A" at bounding box center [899, 412] width 142 height 22
click at [914, 397] on input "text" at bounding box center [952, 397] width 233 height 16
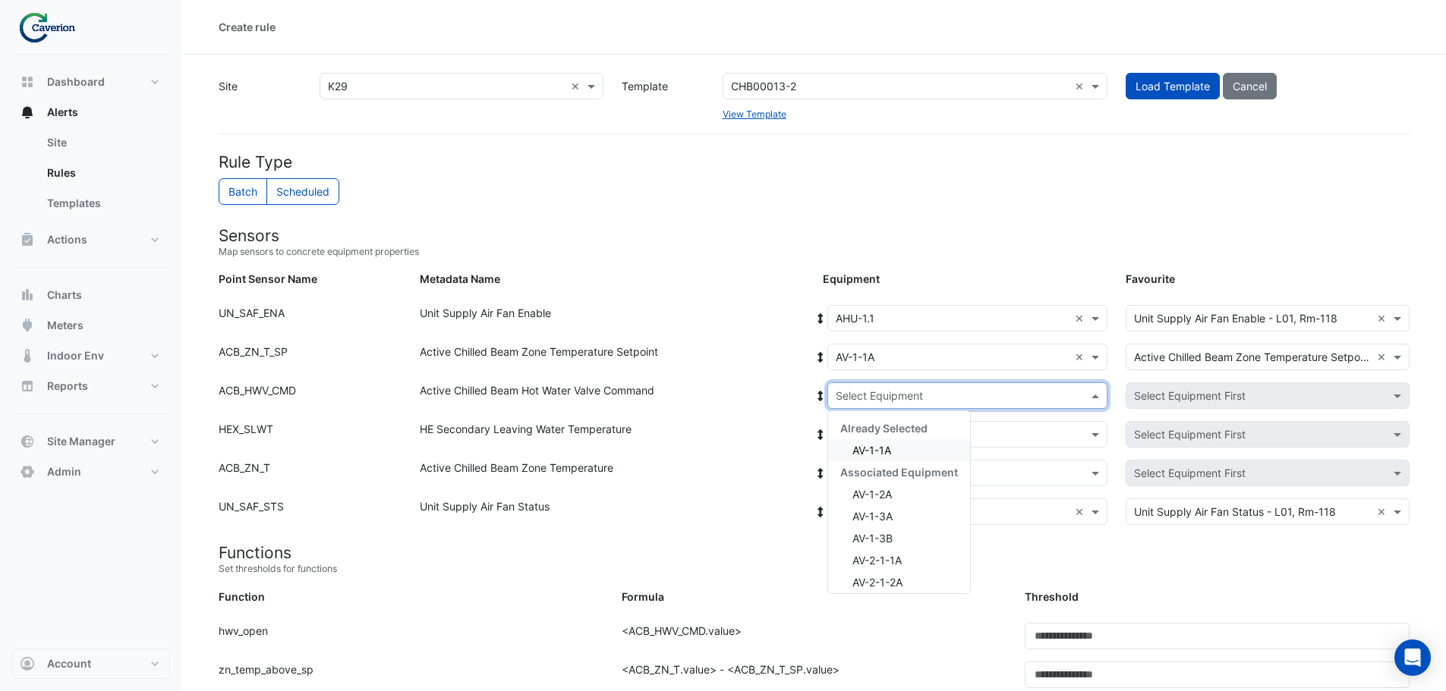
click at [827, 352] on div "Select Equipment × AV-1-1A ×" at bounding box center [967, 357] width 280 height 27
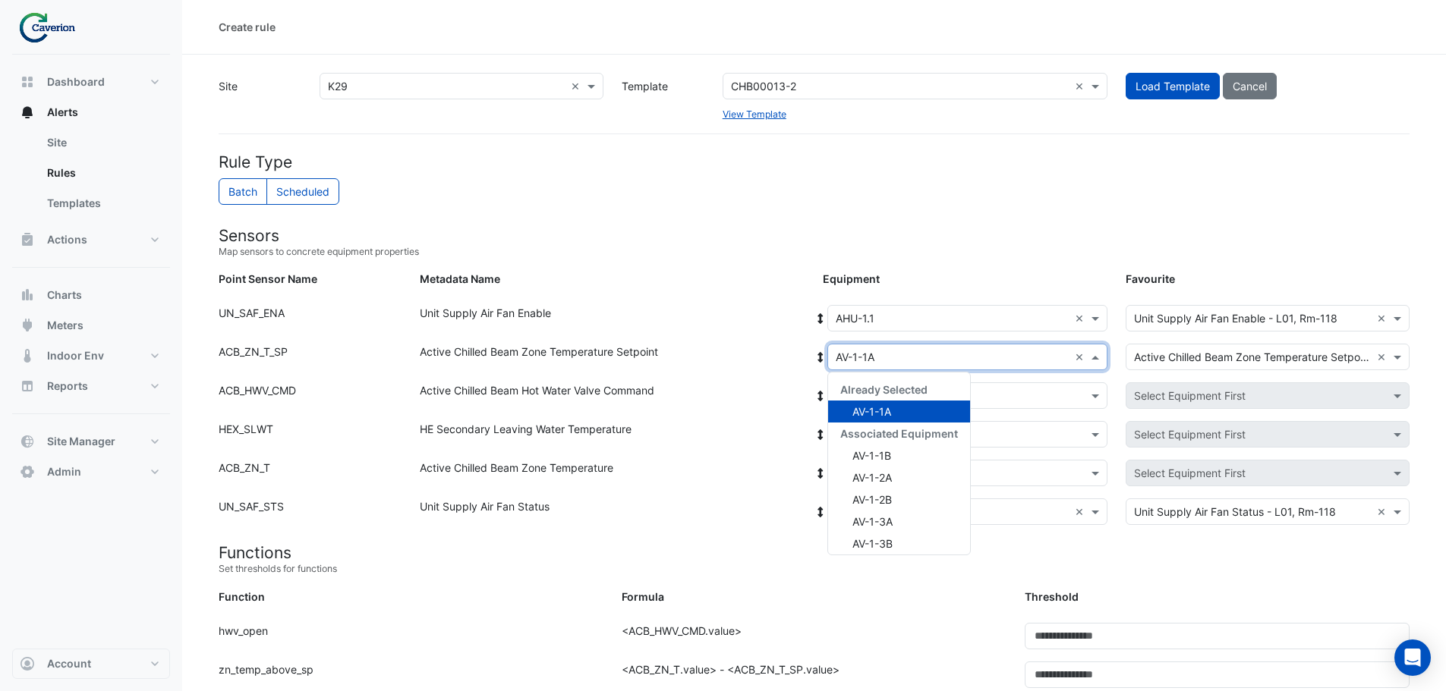
click at [819, 354] on icon at bounding box center [820, 357] width 5 height 11
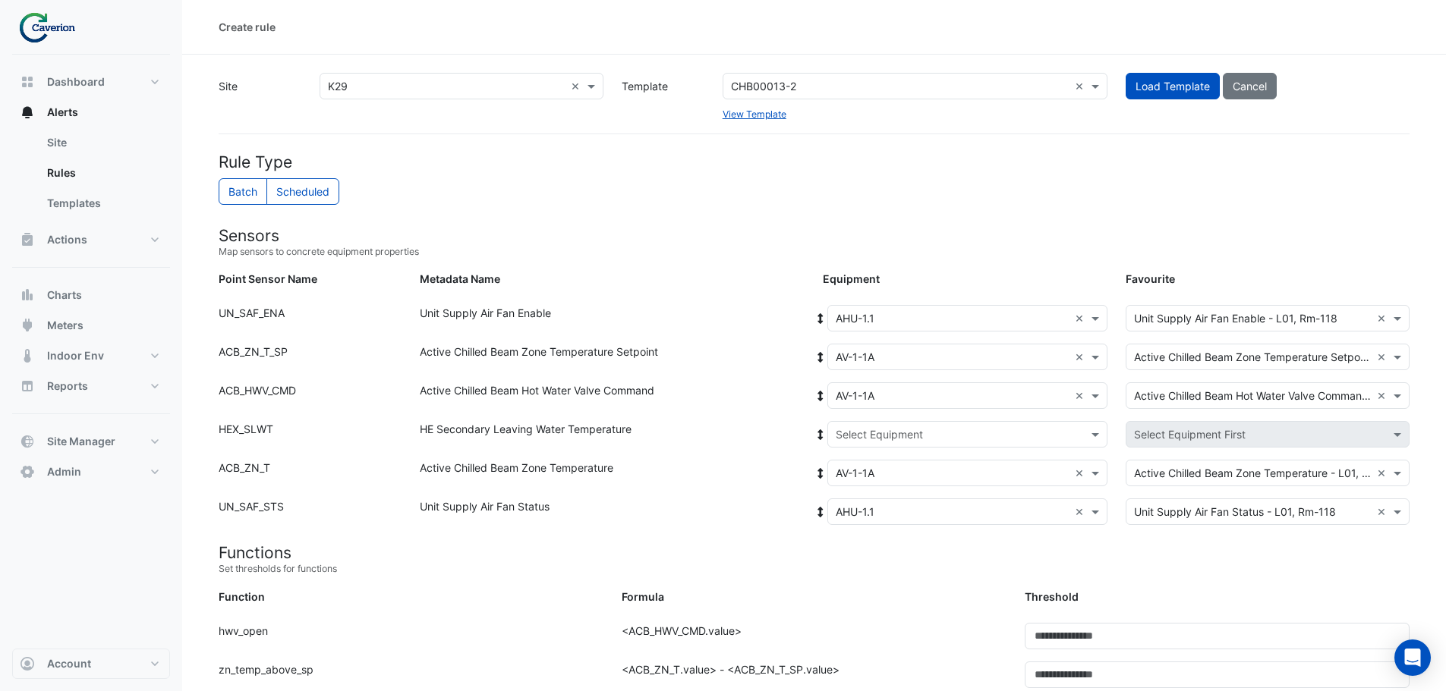
click at [848, 443] on div "Select Equipment" at bounding box center [967, 434] width 280 height 27
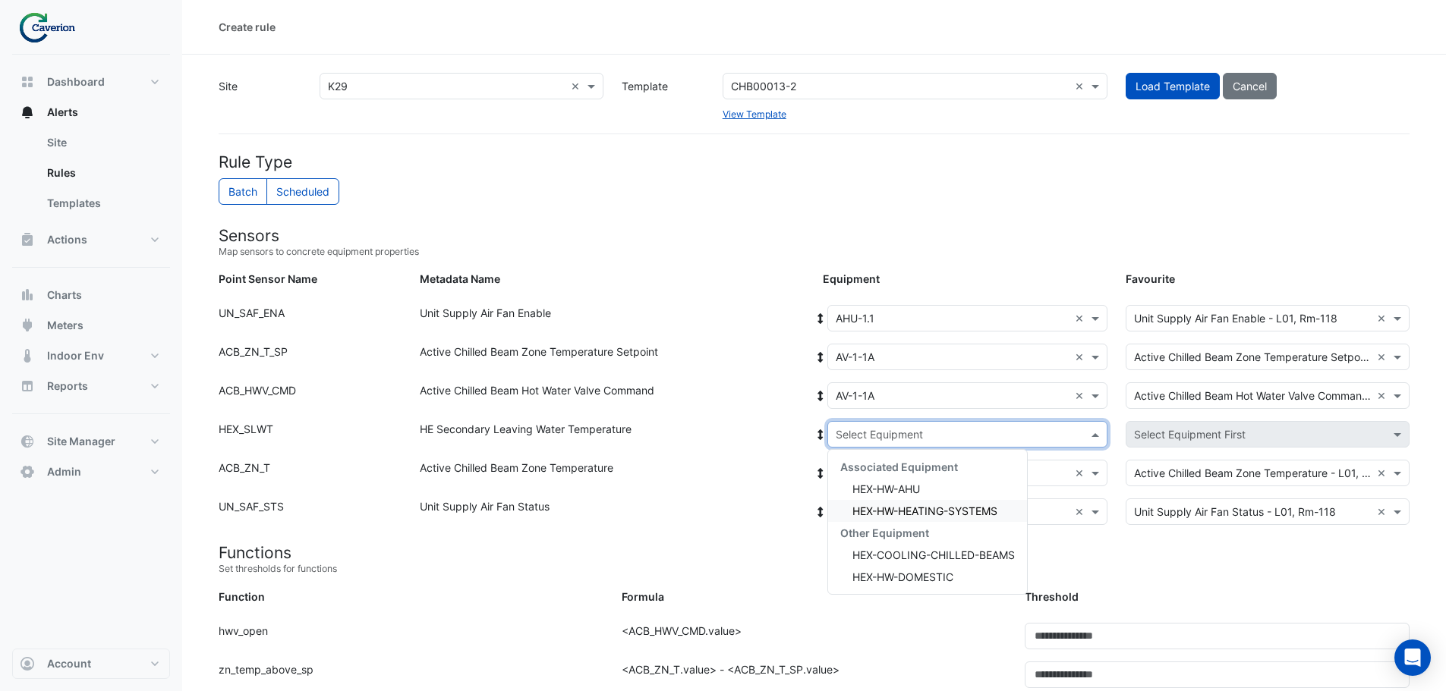
click at [501, 521] on div "Unit Supply Air Fan Status" at bounding box center [612, 515] width 403 height 33
click at [865, 439] on input "text" at bounding box center [952, 435] width 233 height 16
click at [899, 493] on span "HEX-HW-AHU" at bounding box center [886, 489] width 68 height 13
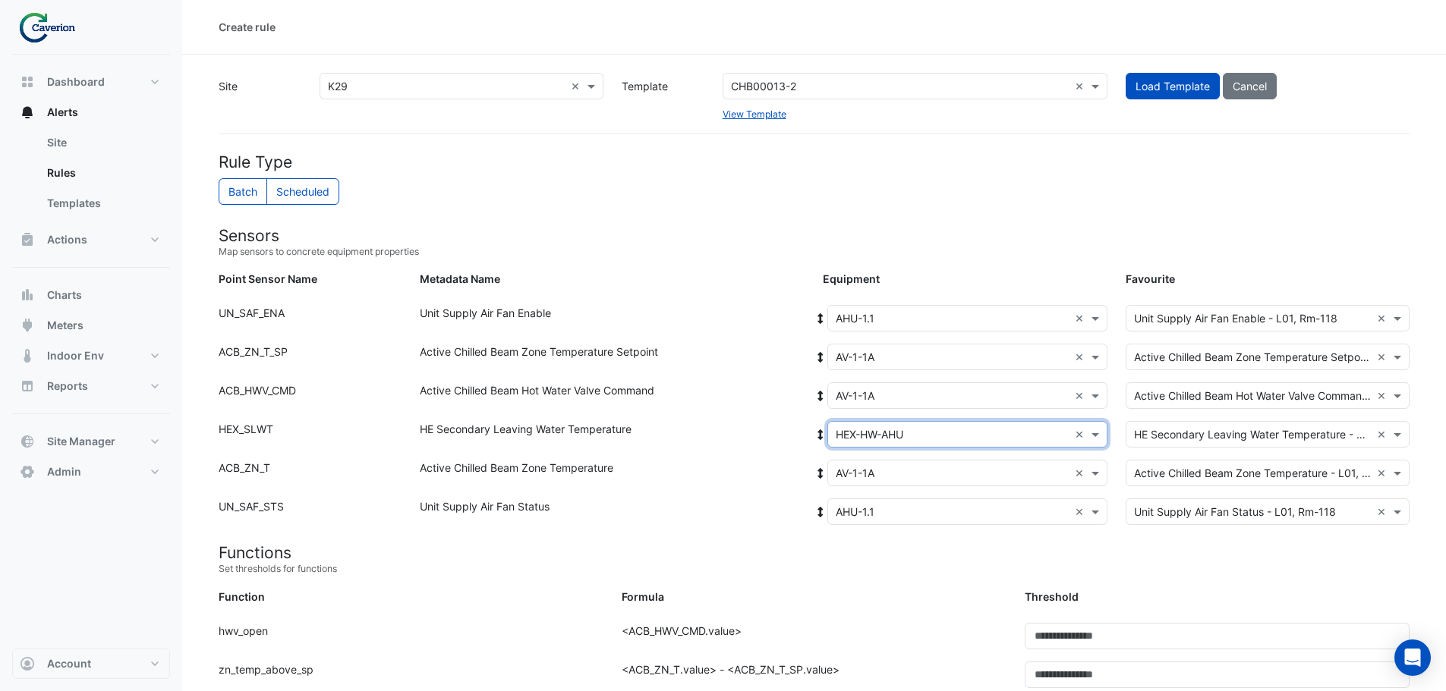
click at [936, 364] on input "text" at bounding box center [952, 358] width 233 height 16
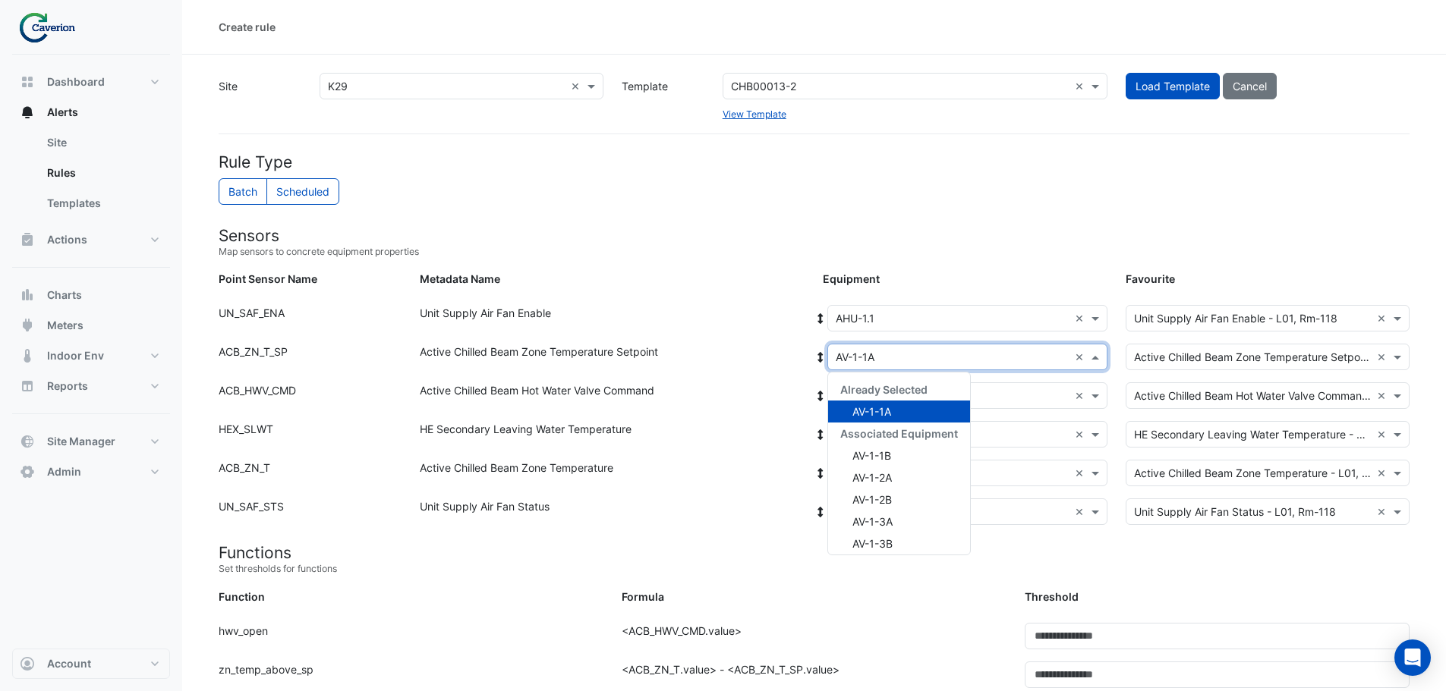
click at [682, 394] on div "Active Chilled Beam Hot Water Valve Command" at bounding box center [612, 399] width 403 height 33
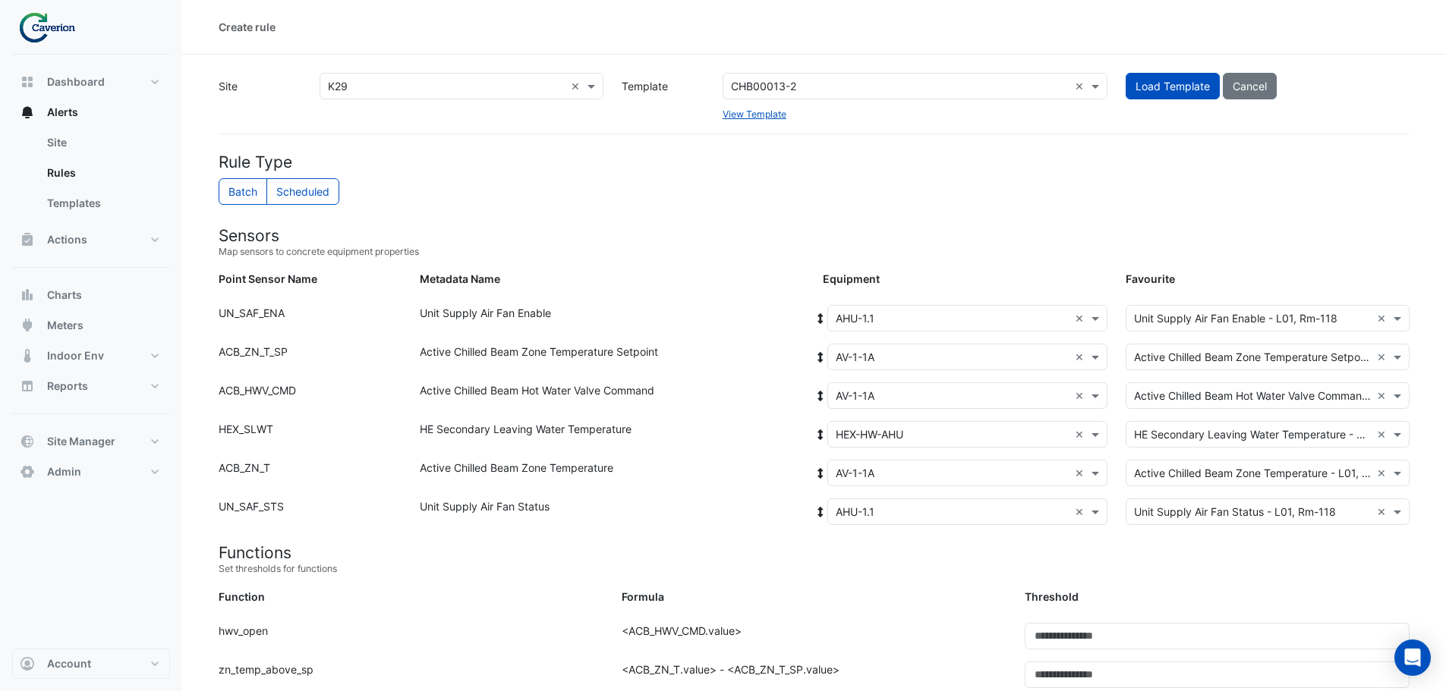
click at [939, 432] on input "text" at bounding box center [952, 435] width 233 height 16
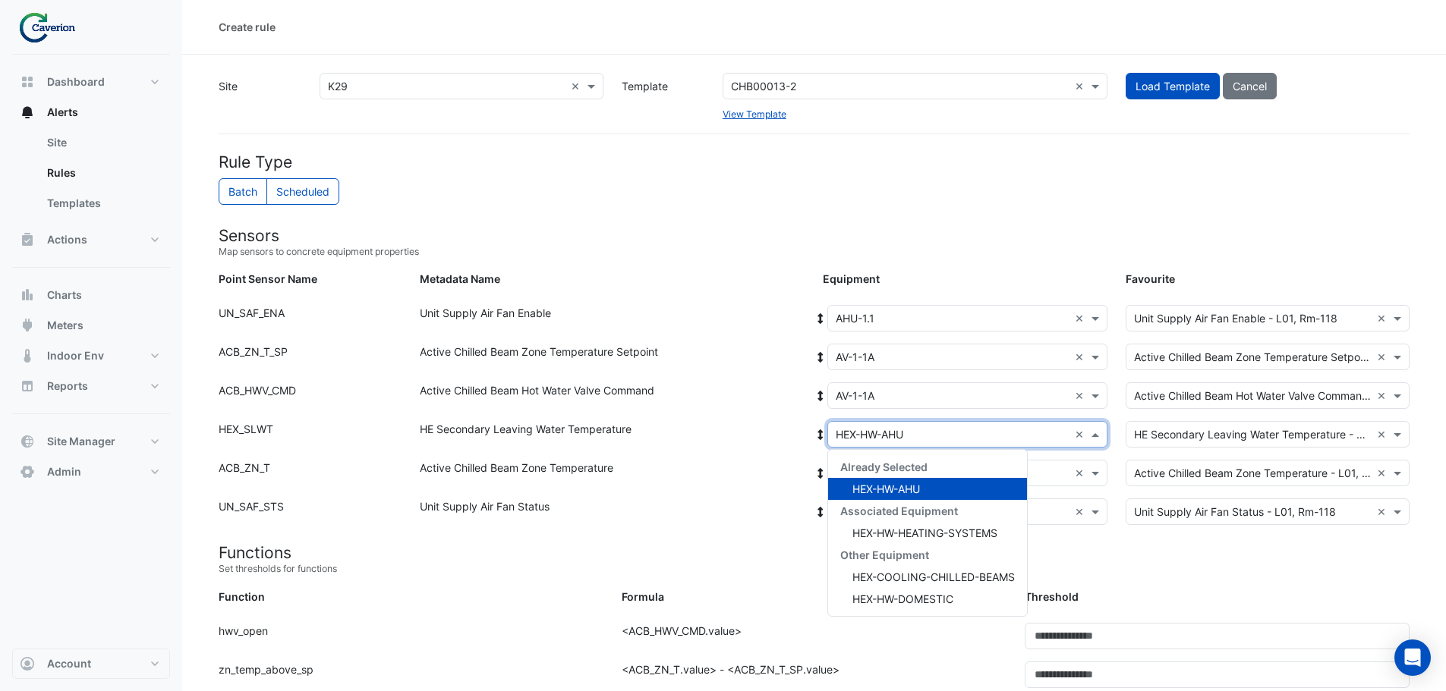
click at [748, 431] on div "HE Secondary Leaving Water Temperature" at bounding box center [612, 437] width 403 height 33
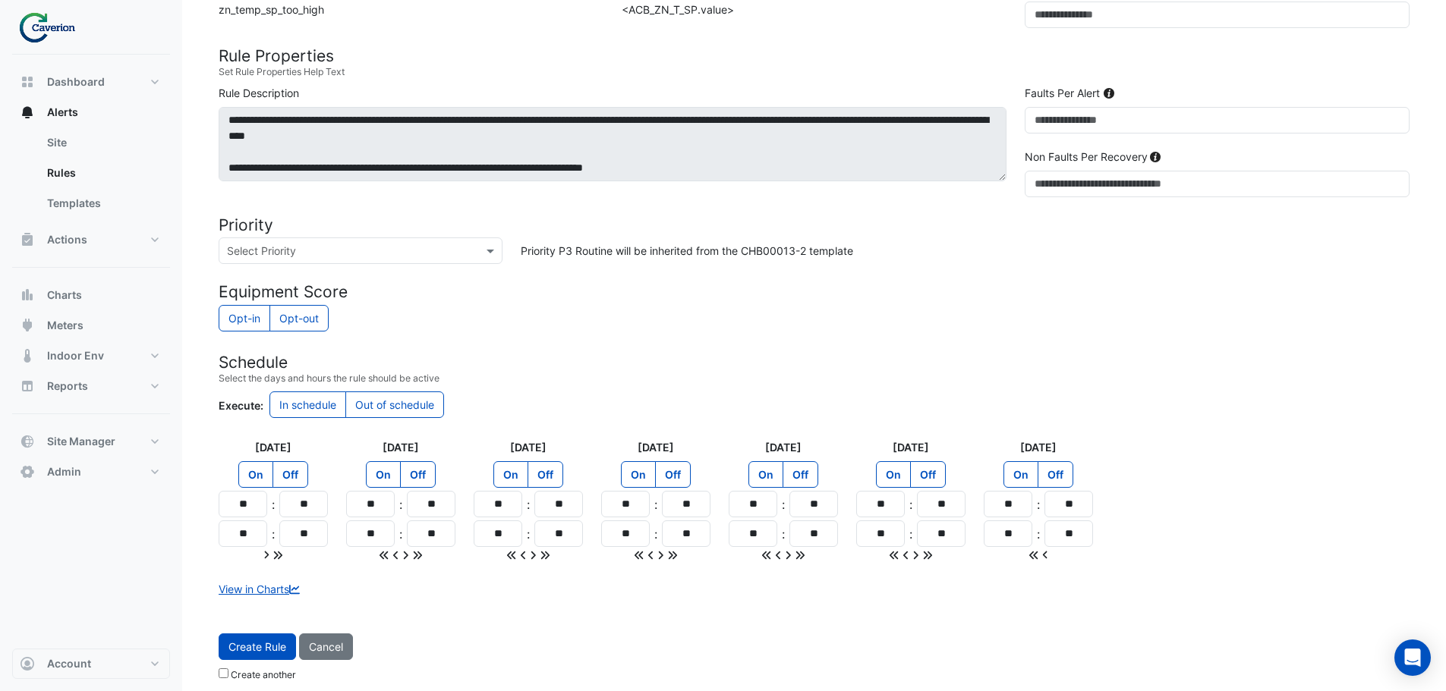
scroll to position [941, 0]
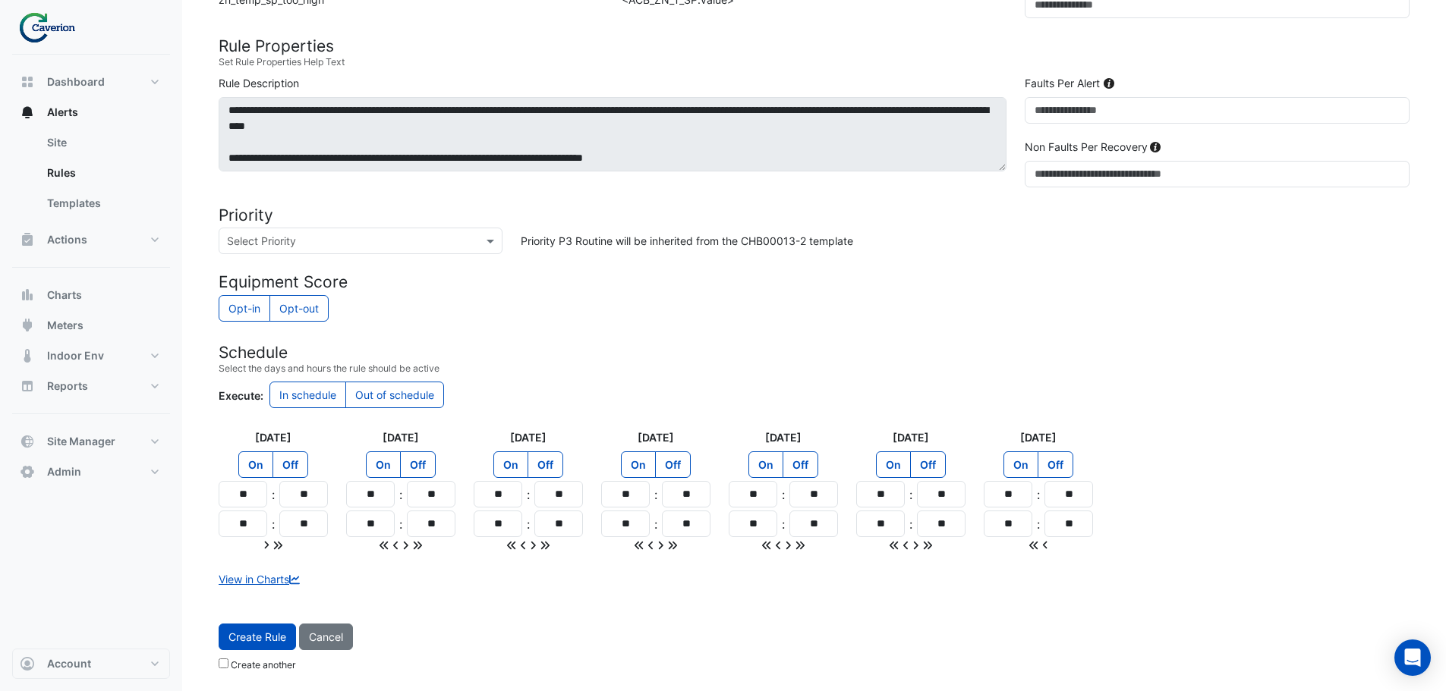
click at [251, 666] on label "Create another" at bounding box center [263, 666] width 65 height 14
click at [257, 644] on button "Create Rule" at bounding box center [257, 637] width 77 height 27
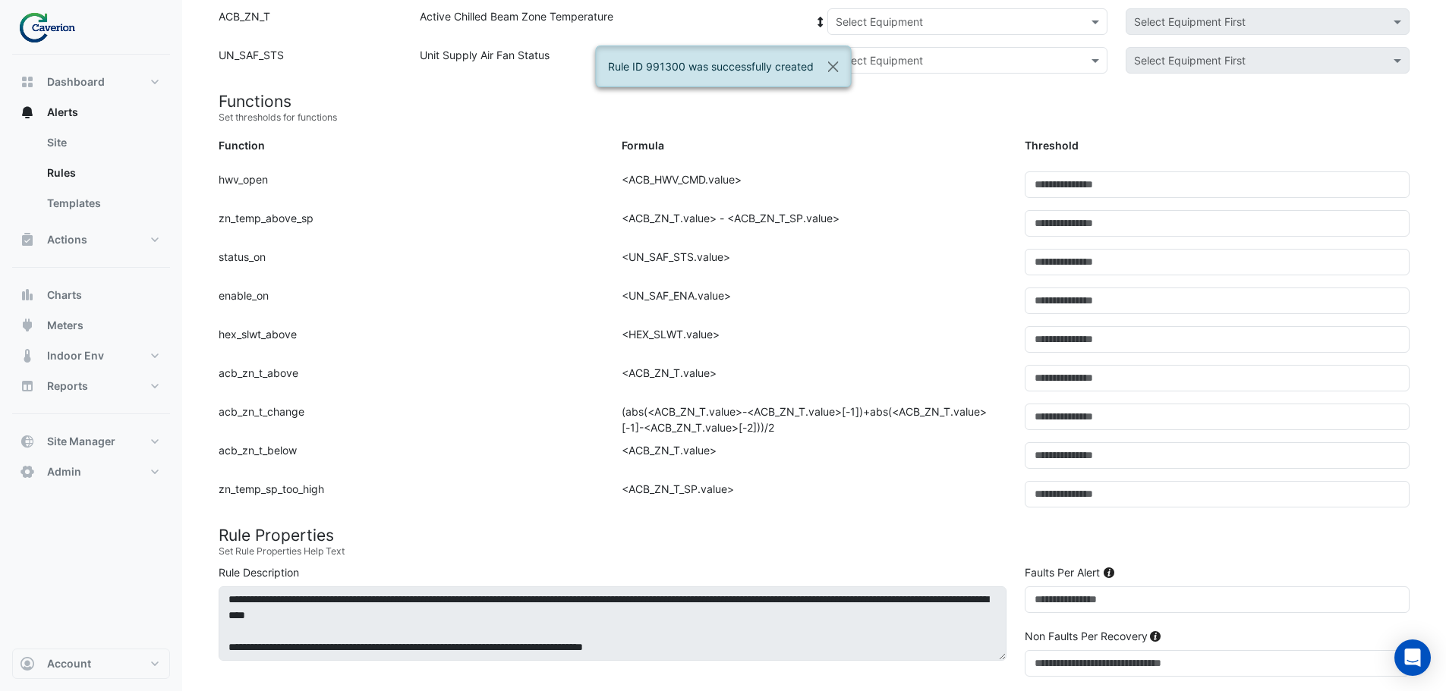
scroll to position [0, 0]
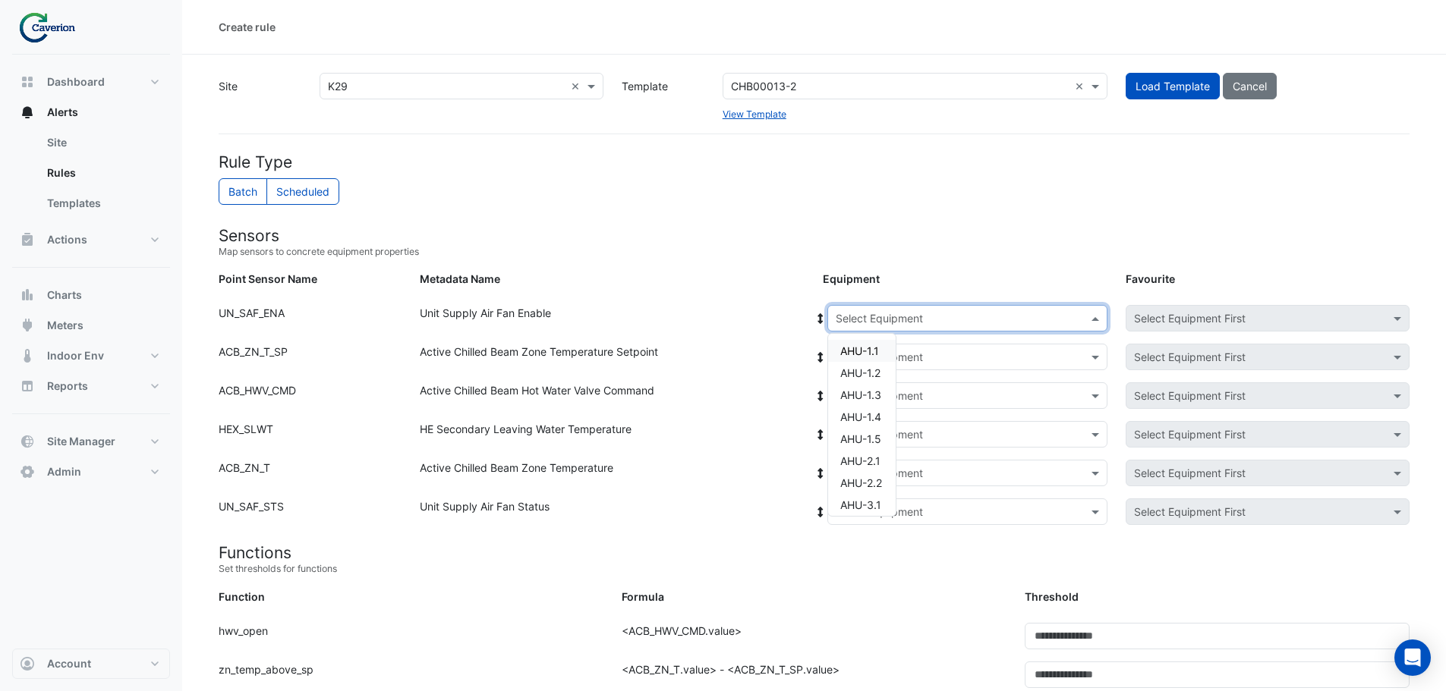
click at [907, 320] on input "text" at bounding box center [952, 319] width 233 height 16
